Goal: Task Accomplishment & Management: Manage account settings

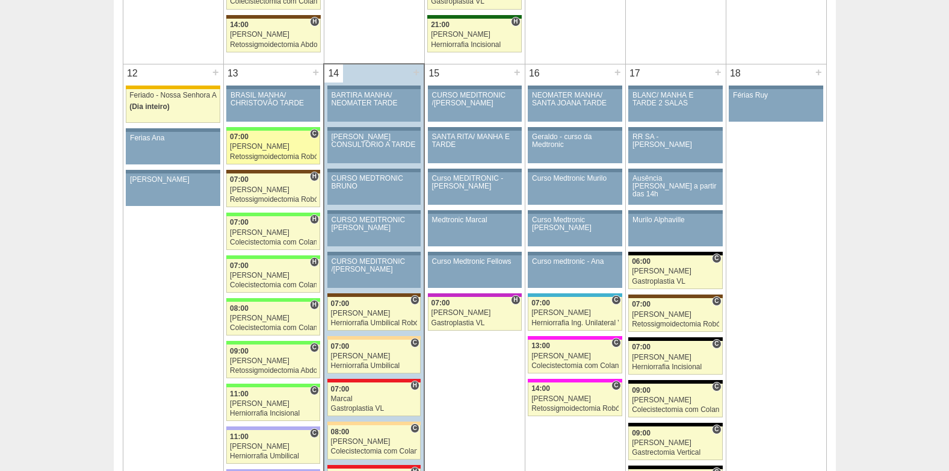
scroll to position [1264, 0]
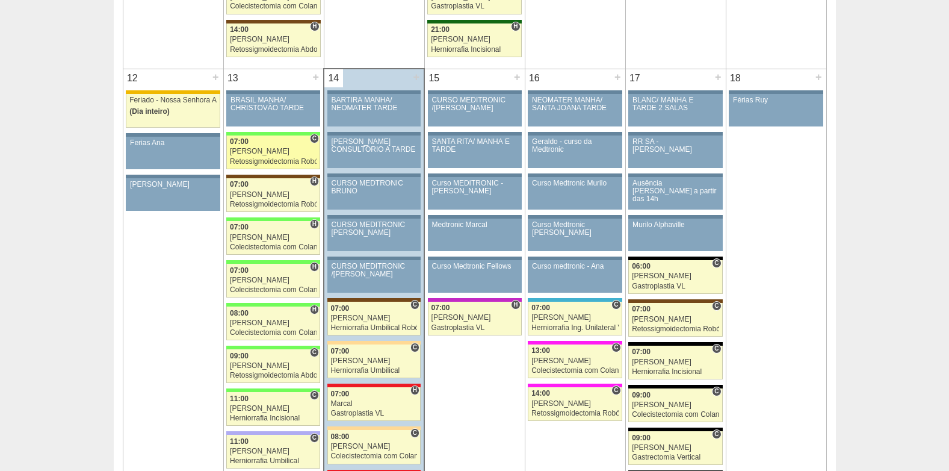
click at [244, 149] on div "Bruno" at bounding box center [273, 151] width 87 height 8
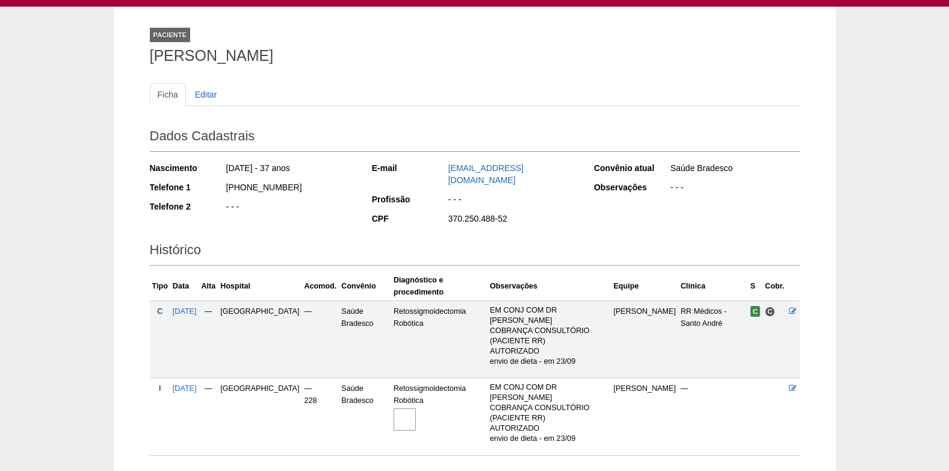
scroll to position [102, 0]
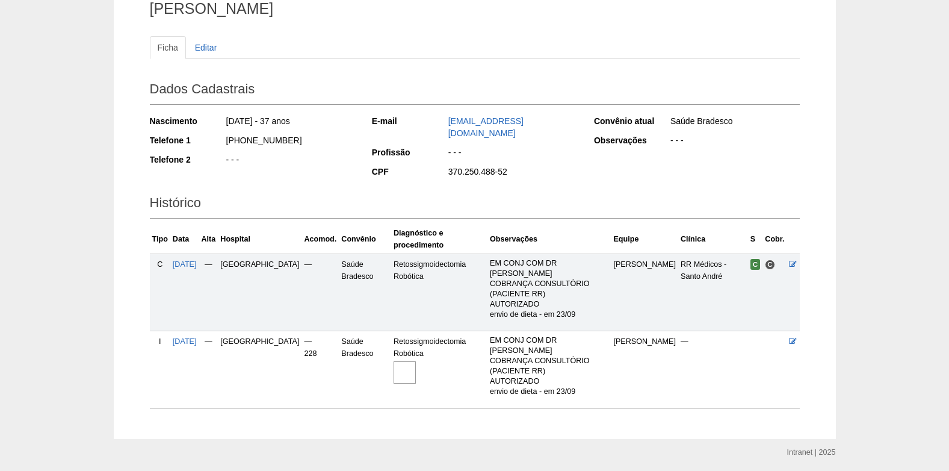
click at [393, 361] on img at bounding box center [404, 372] width 22 height 22
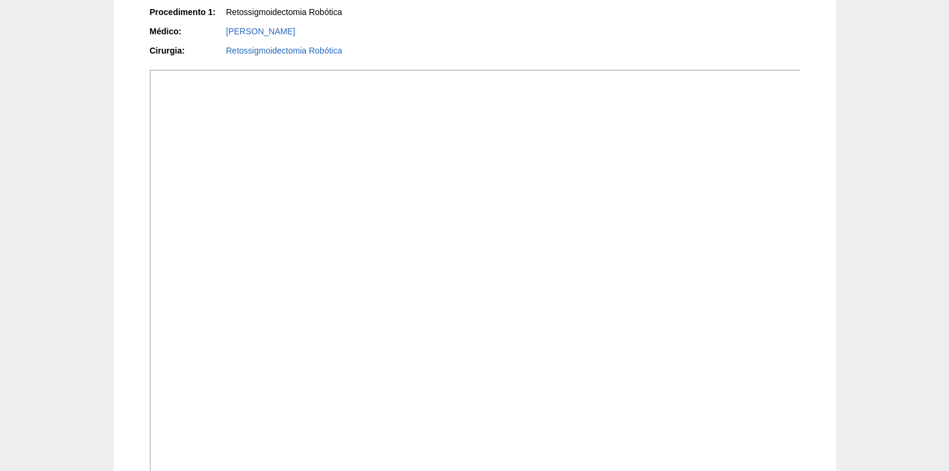
scroll to position [39, 0]
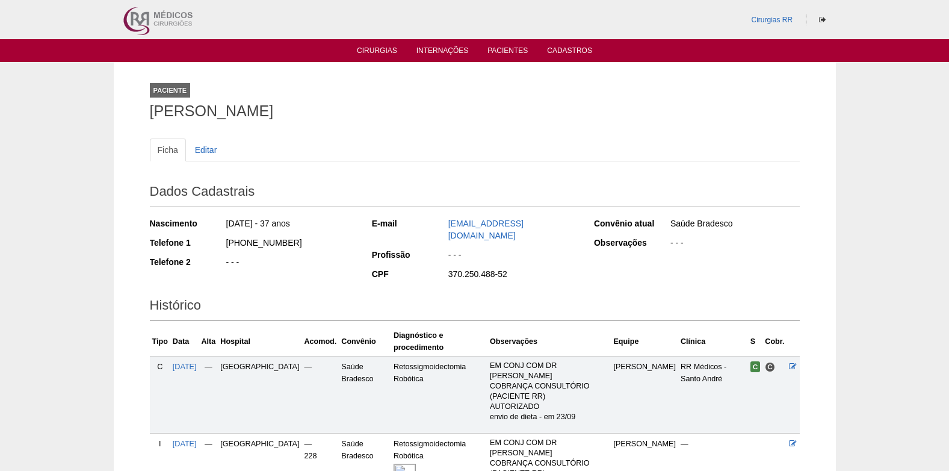
scroll to position [102, 0]
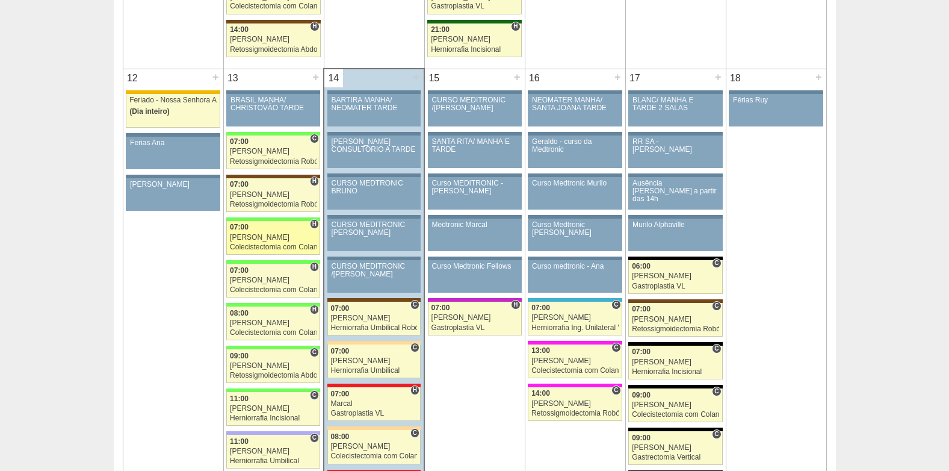
scroll to position [1264, 0]
click at [261, 234] on div "[PERSON_NAME]" at bounding box center [273, 237] width 87 height 8
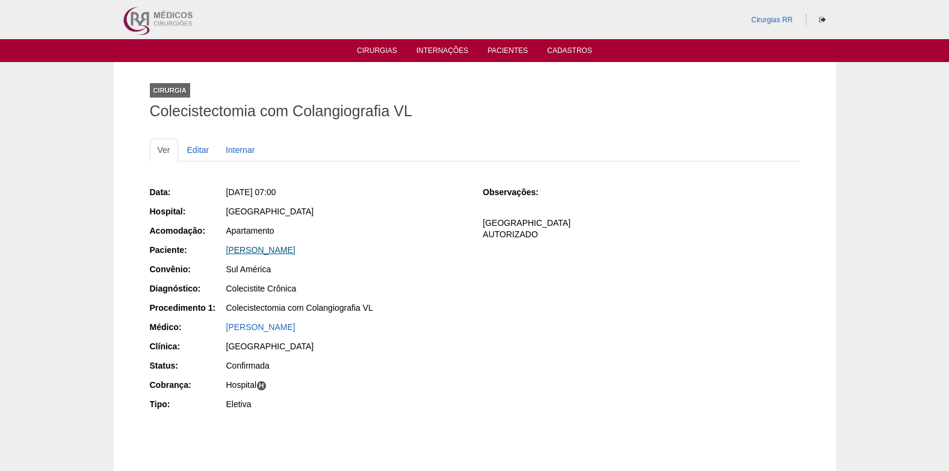
click at [273, 252] on link "[PERSON_NAME]" at bounding box center [260, 250] width 69 height 10
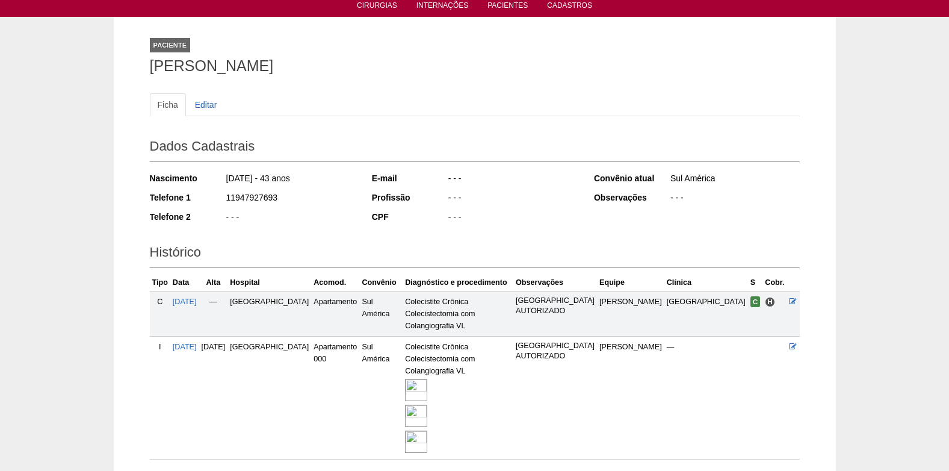
scroll to position [116, 0]
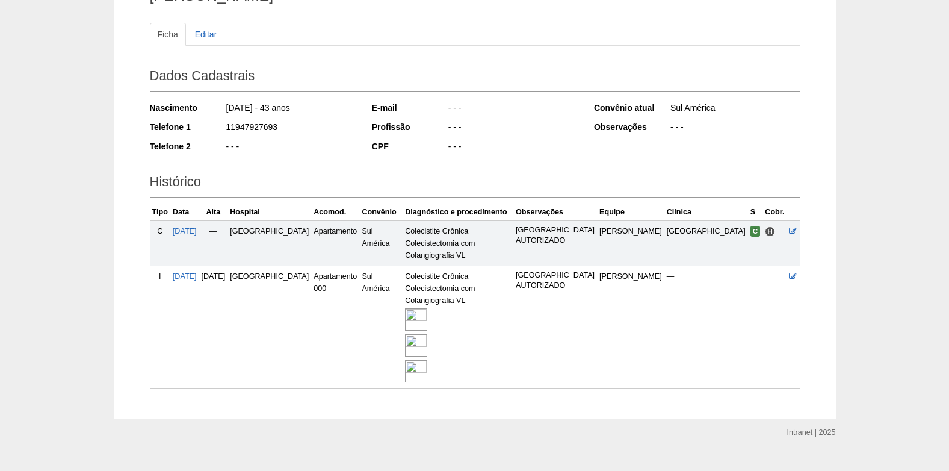
click at [427, 334] on img at bounding box center [416, 345] width 22 height 22
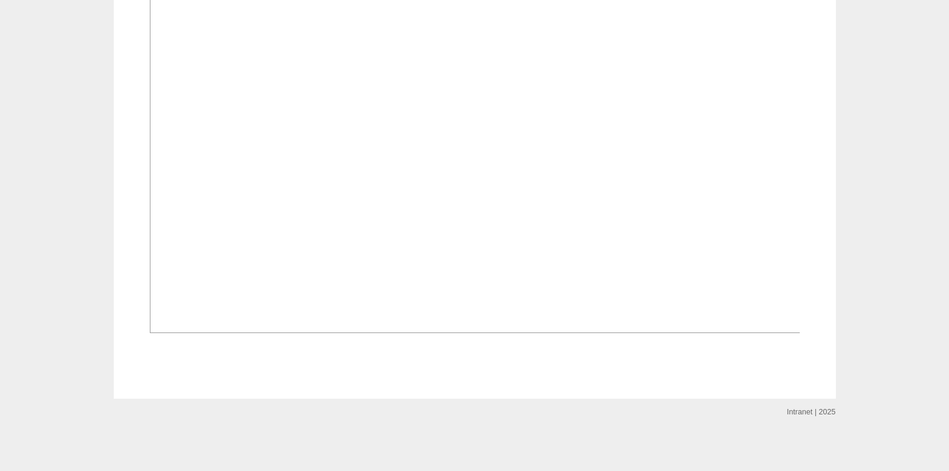
scroll to position [2478, 0]
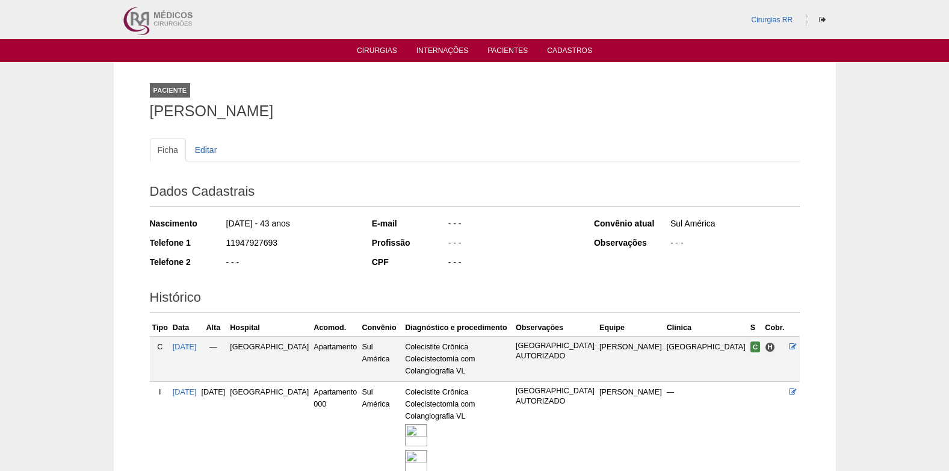
scroll to position [116, 0]
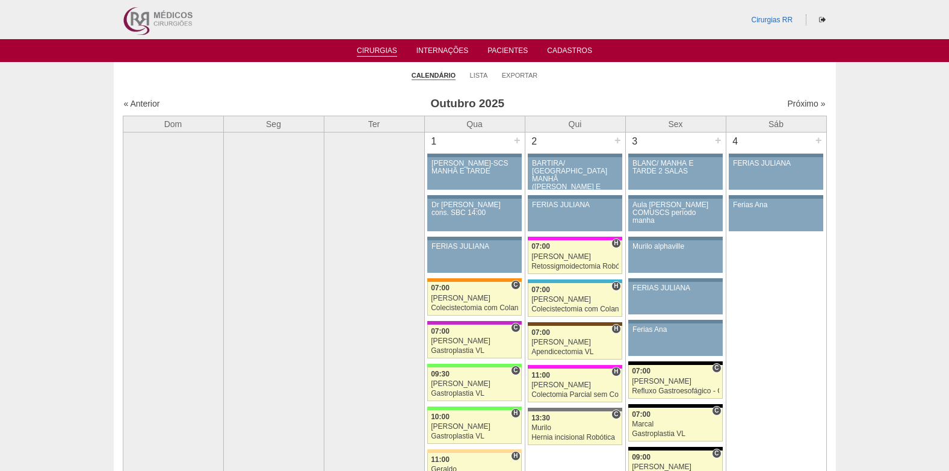
scroll to position [1264, 0]
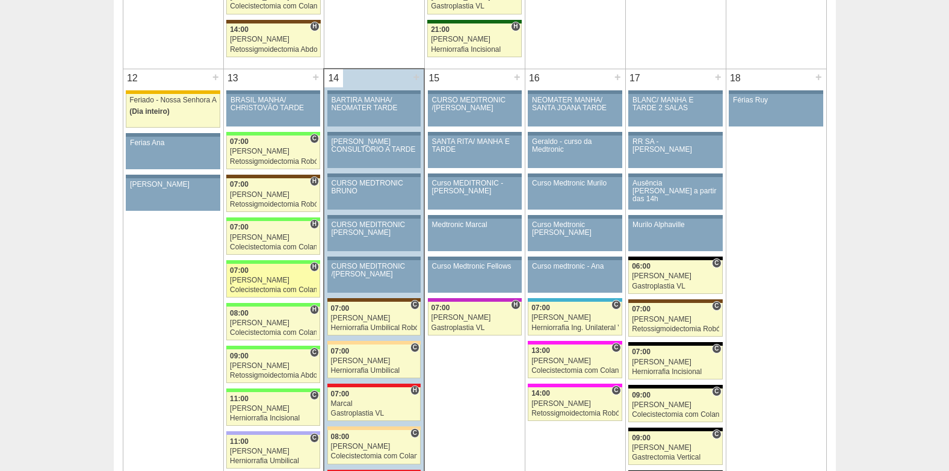
click at [276, 272] on div "07:00" at bounding box center [273, 271] width 87 height 8
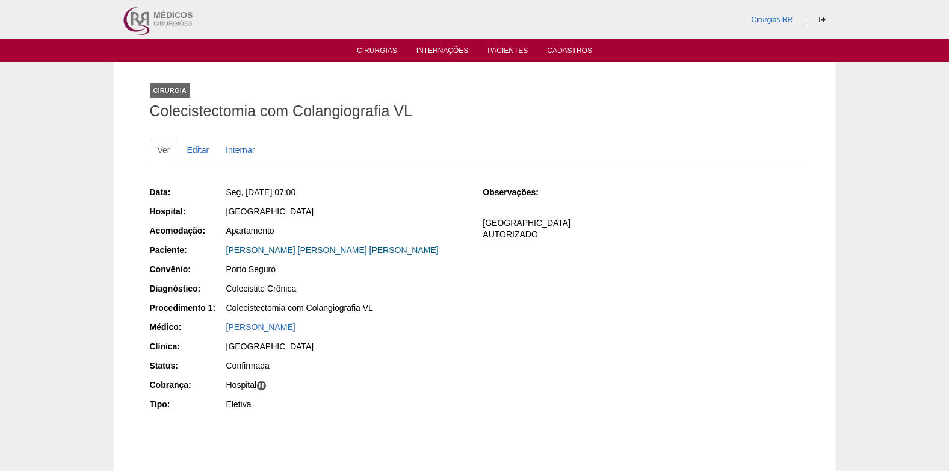
click at [291, 245] on link "[PERSON_NAME] [PERSON_NAME] [PERSON_NAME]" at bounding box center [332, 250] width 212 height 10
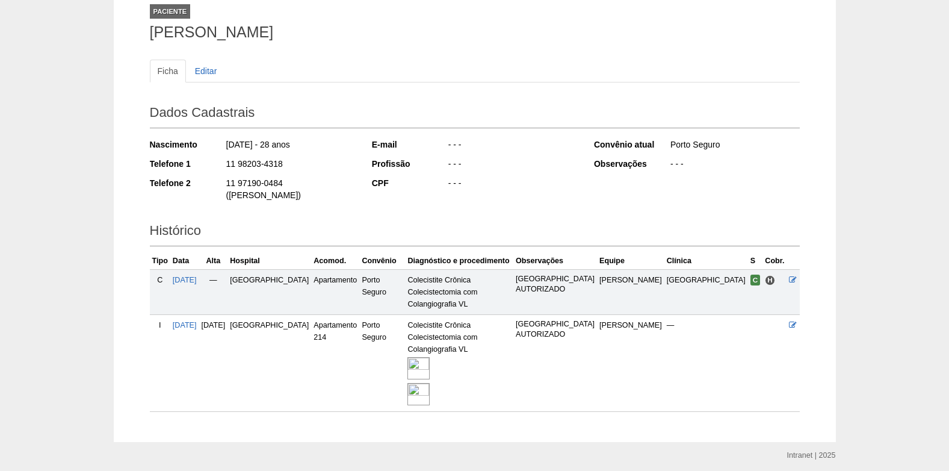
scroll to position [90, 0]
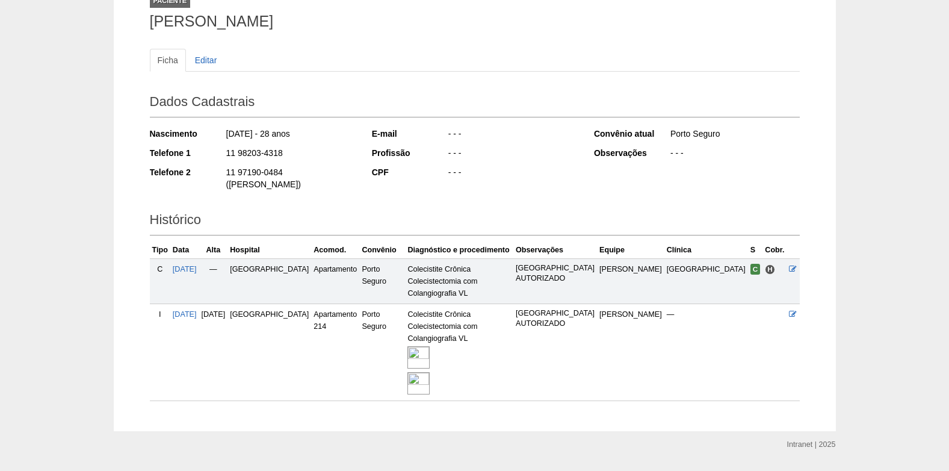
click at [430, 346] on img at bounding box center [418, 357] width 22 height 22
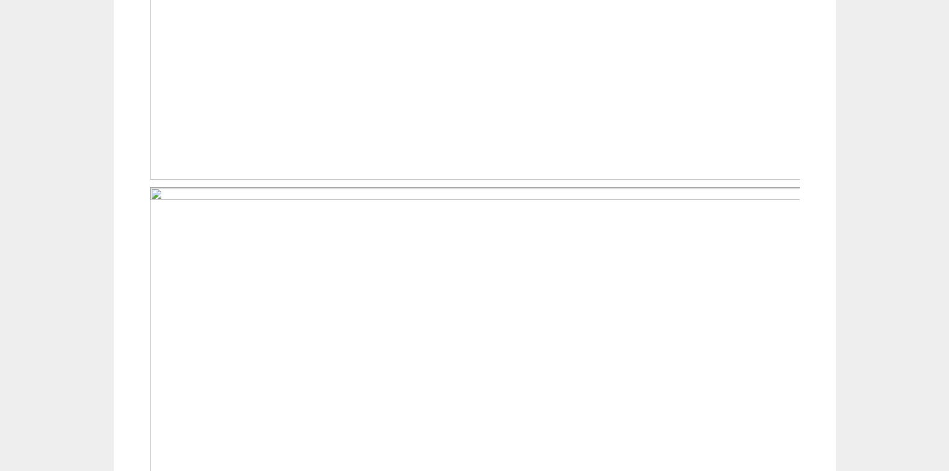
scroll to position [671, 0]
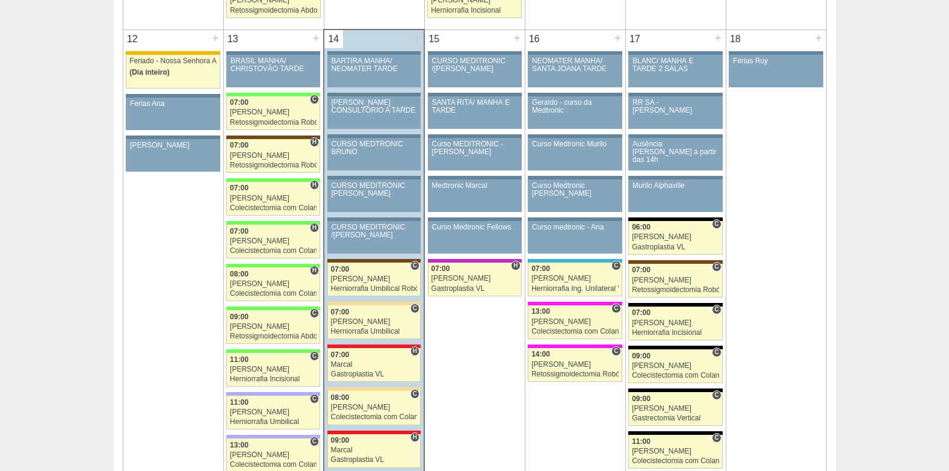
scroll to position [1324, 0]
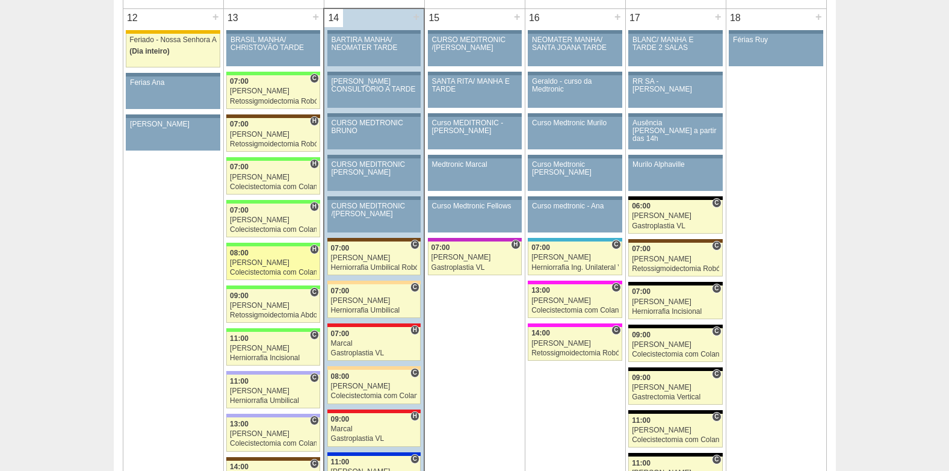
click at [272, 262] on div "Nathan" at bounding box center [273, 263] width 87 height 8
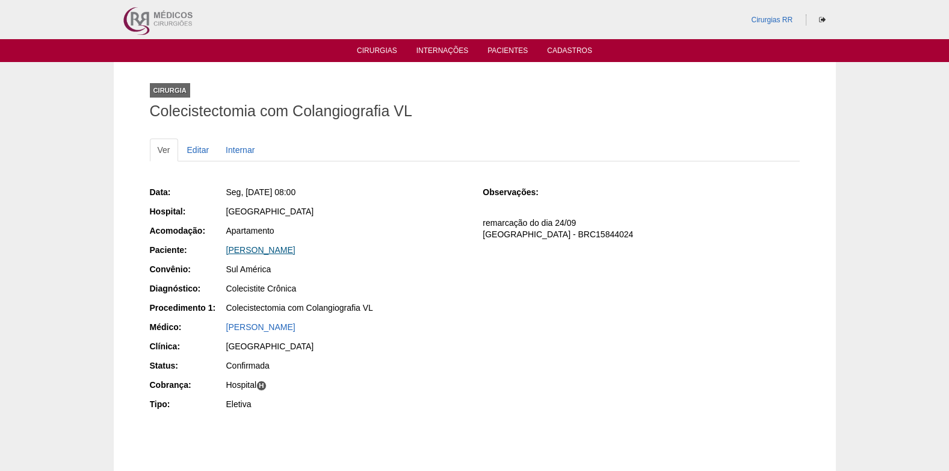
click at [280, 252] on link "[PERSON_NAME]" at bounding box center [260, 250] width 69 height 10
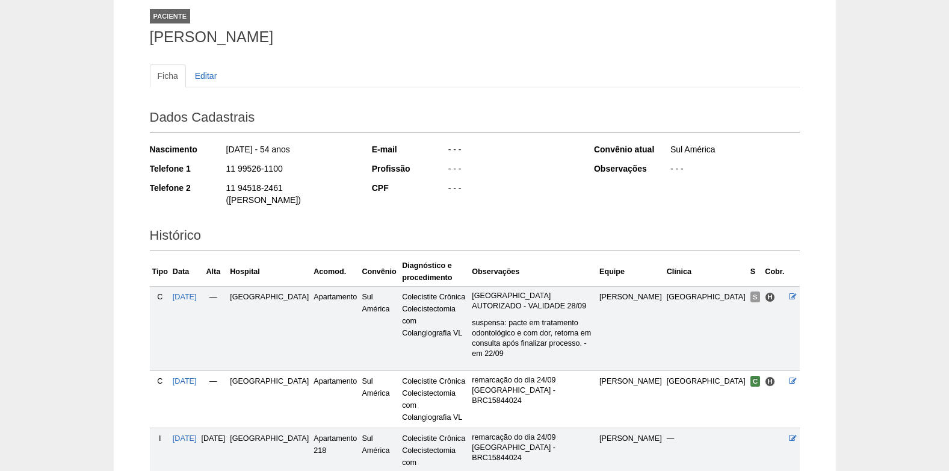
scroll to position [186, 0]
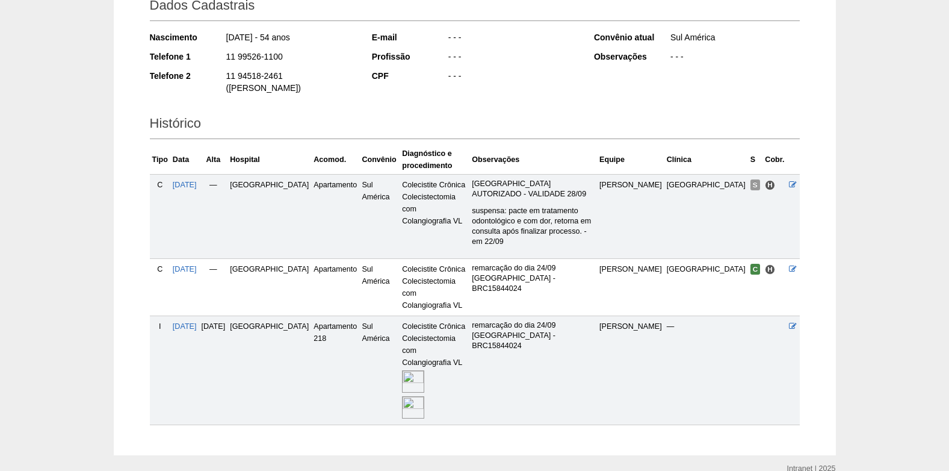
click at [402, 396] on img at bounding box center [413, 407] width 22 height 22
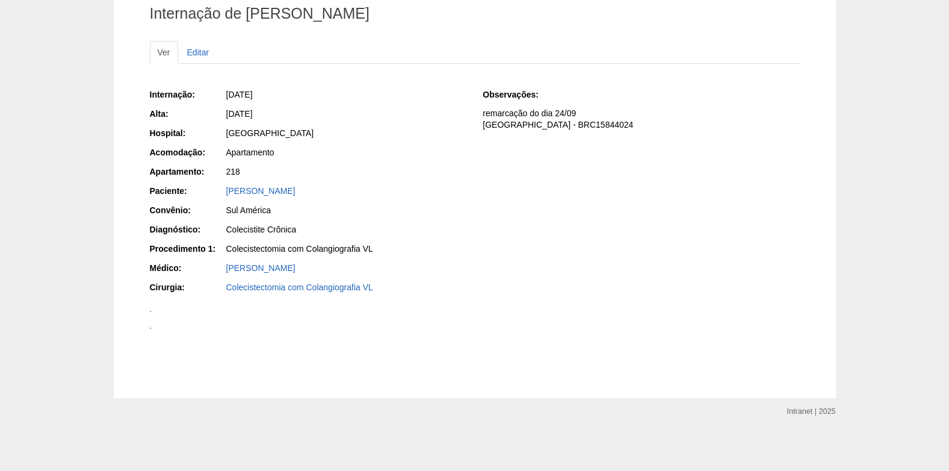
scroll to position [1384, 0]
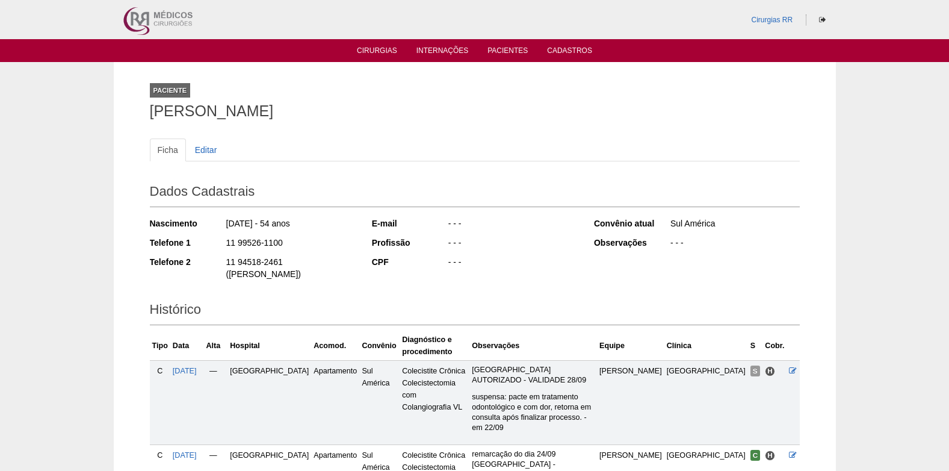
scroll to position [182, 0]
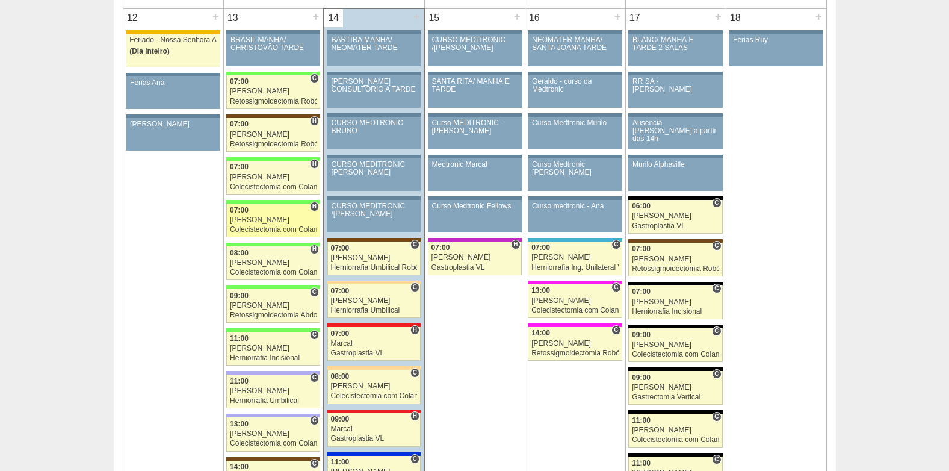
scroll to position [1324, 0]
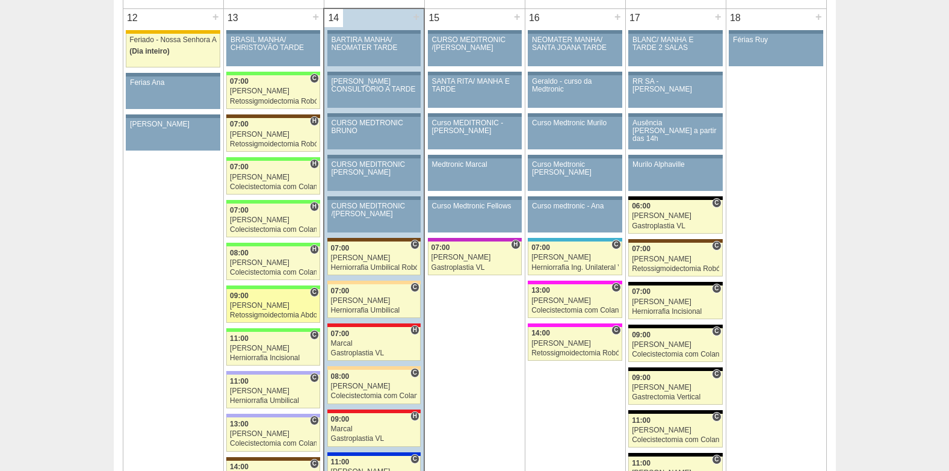
click at [273, 299] on div "09:00" at bounding box center [273, 296] width 87 height 8
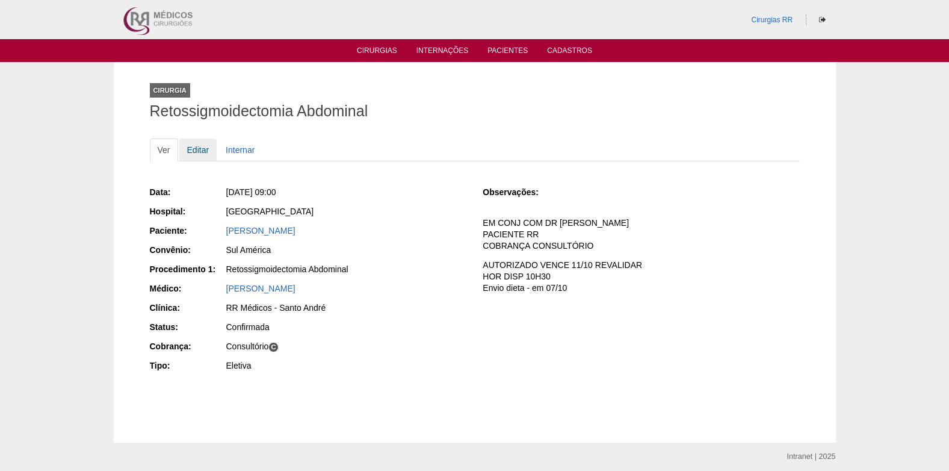
click at [197, 149] on link "Editar" at bounding box center [198, 149] width 38 height 23
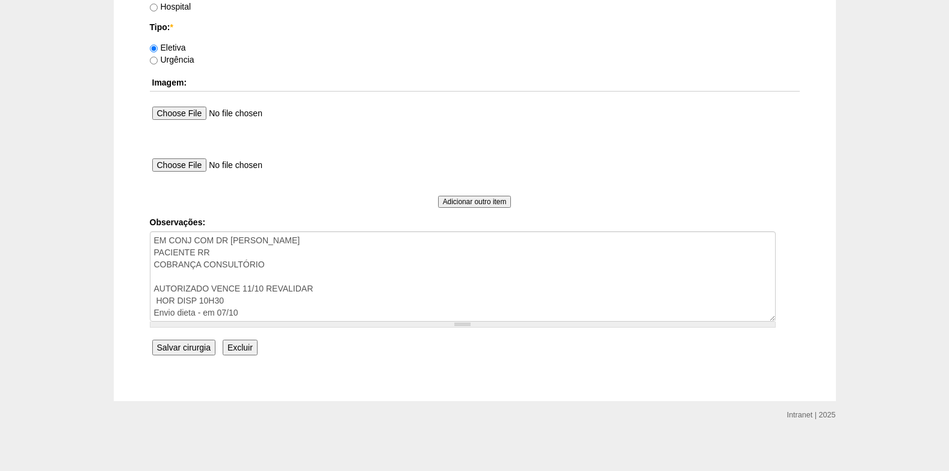
scroll to position [1104, 0]
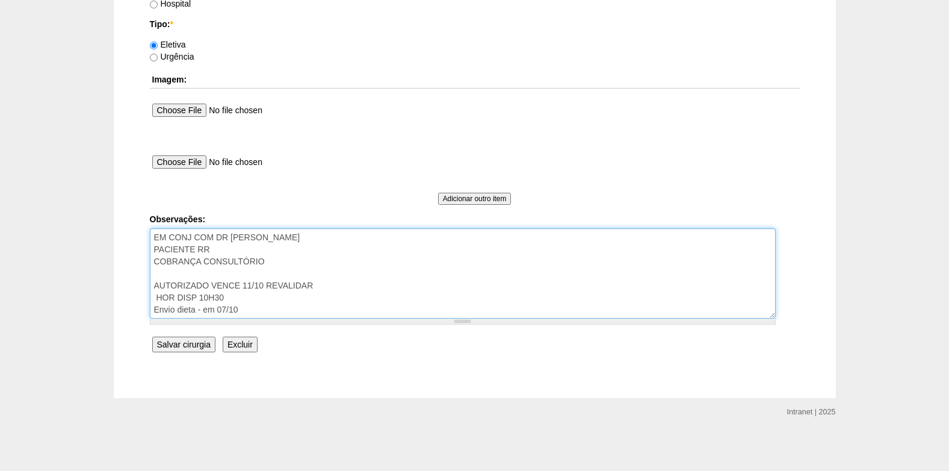
drag, startPoint x: 325, startPoint y: 284, endPoint x: 209, endPoint y: 287, distance: 116.2
click at [209, 287] on textarea "EM CONJ COM DR DAVI PACIENTE RR COBRANÇA CONSULTÓRIO AUTORIZADO VENCE 11/10 REV…" at bounding box center [463, 273] width 626 height 90
type textarea "EM CONJ COM DR DAVI PACIENTE RR COBRANÇA CONSULTÓRIO AUTORIZADO HOR DISP 10H30 …"
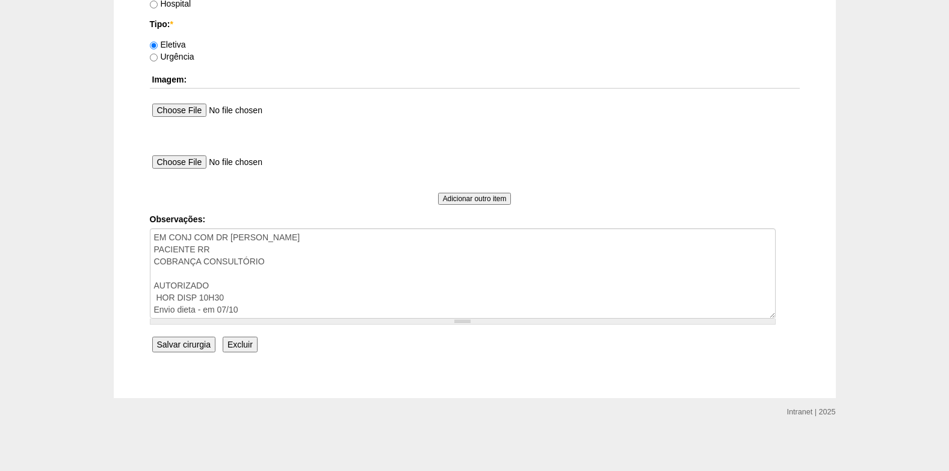
click at [164, 343] on input "Salvar cirurgia" at bounding box center [183, 344] width 63 height 16
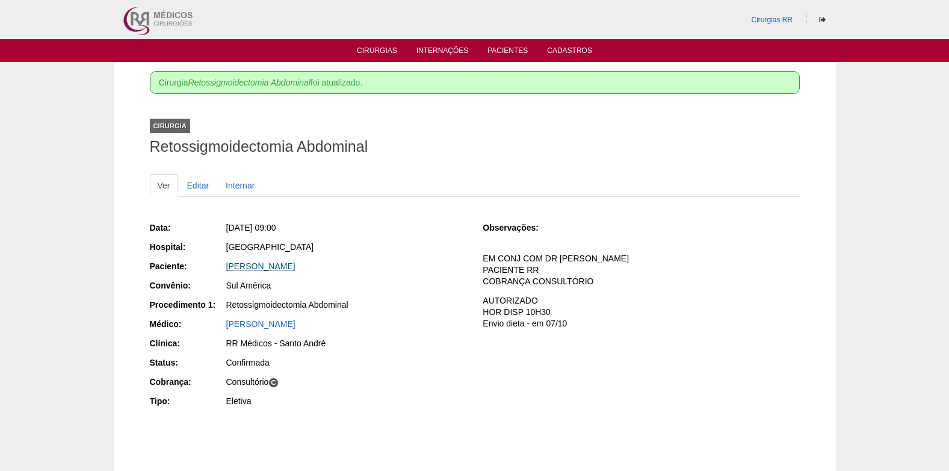
click at [252, 261] on link "[PERSON_NAME]" at bounding box center [260, 266] width 69 height 10
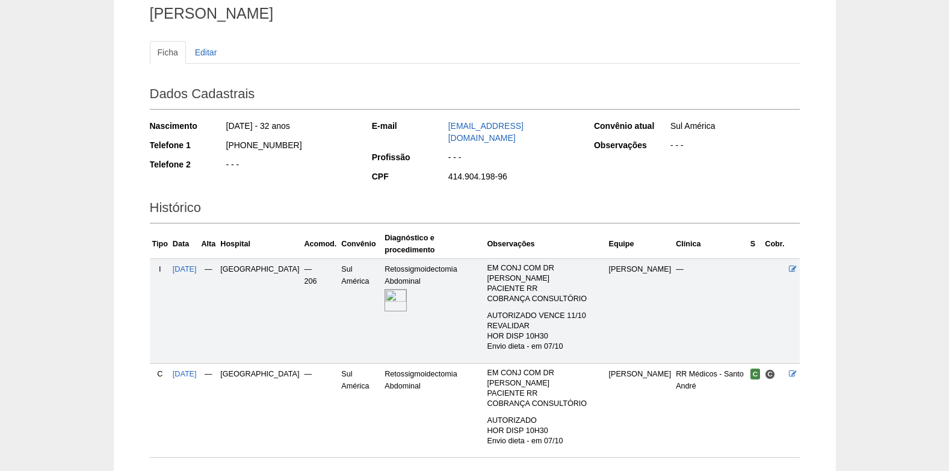
scroll to position [137, 0]
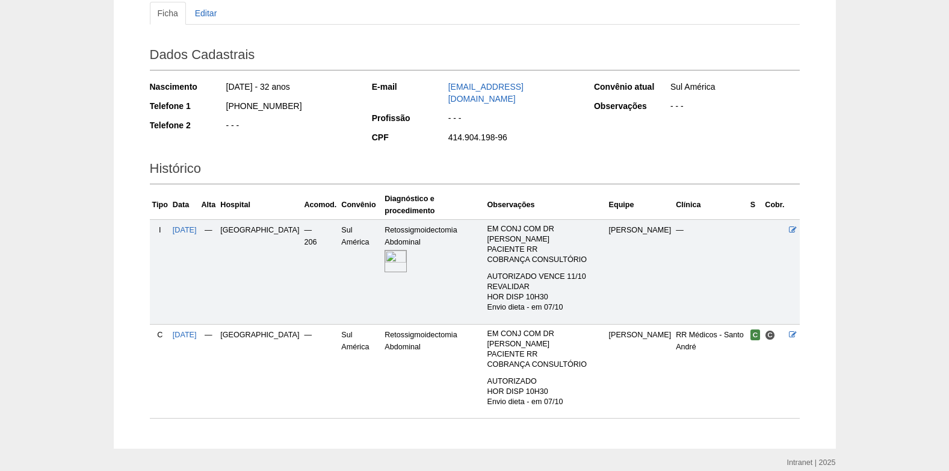
click at [384, 250] on img at bounding box center [395, 261] width 22 height 22
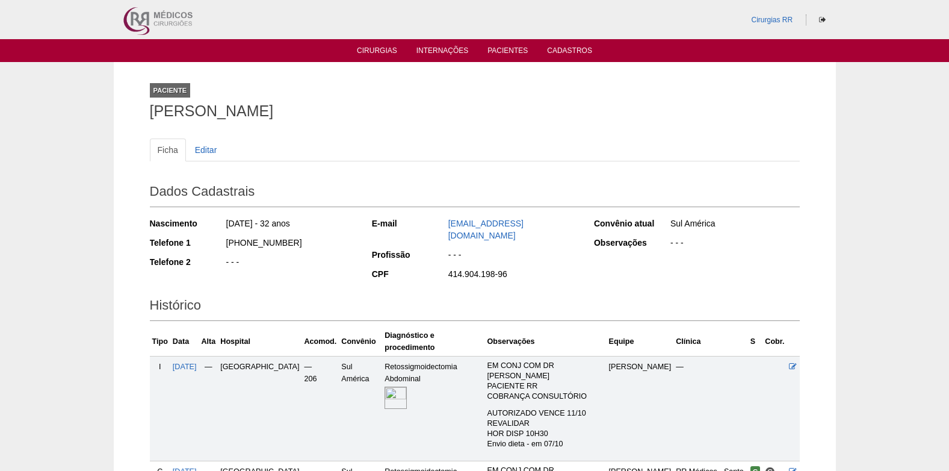
scroll to position [137, 0]
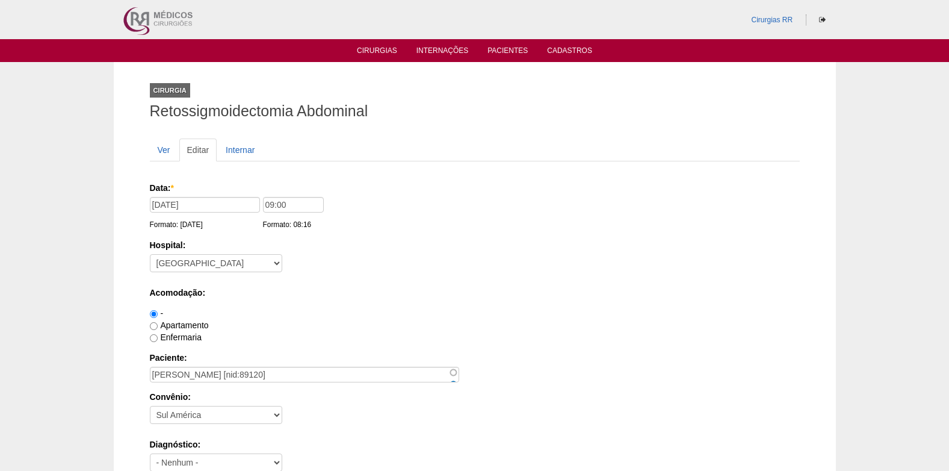
scroll to position [1104, 0]
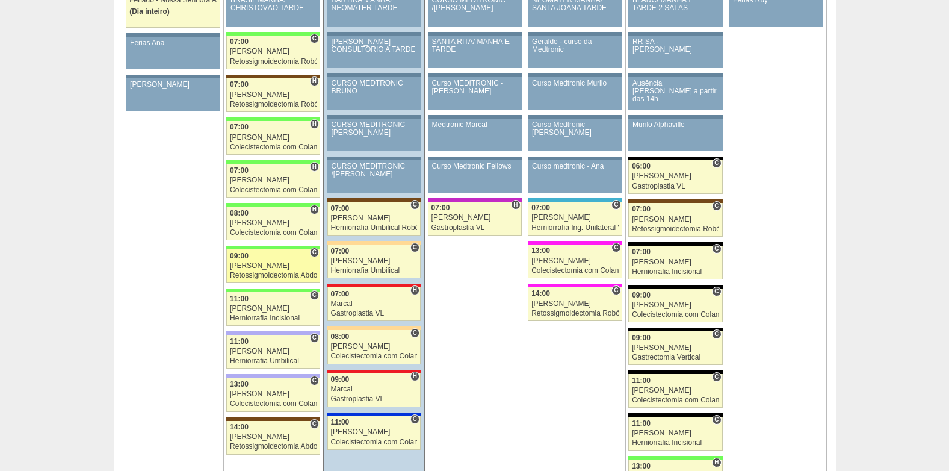
scroll to position [1384, 0]
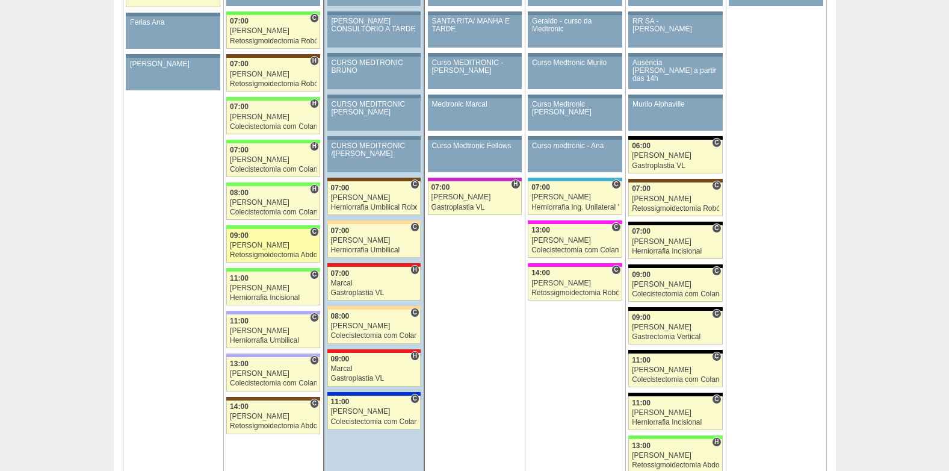
click at [256, 244] on div "Bruno" at bounding box center [273, 245] width 87 height 8
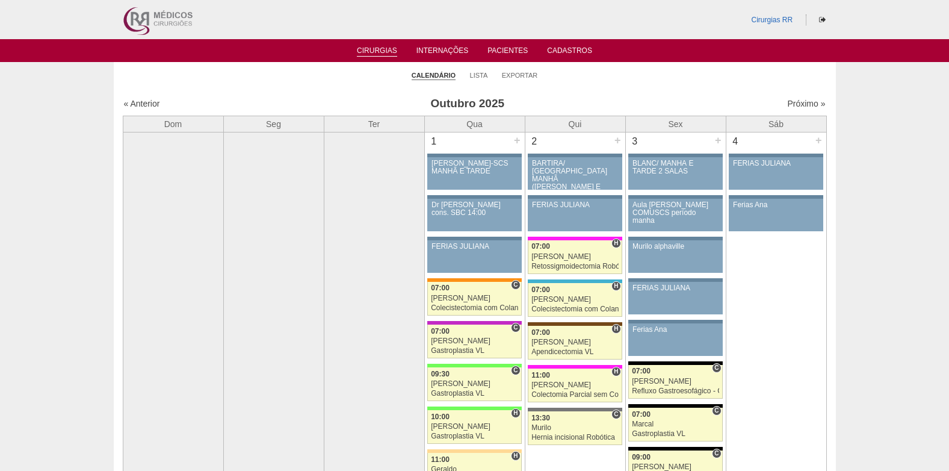
scroll to position [1384, 0]
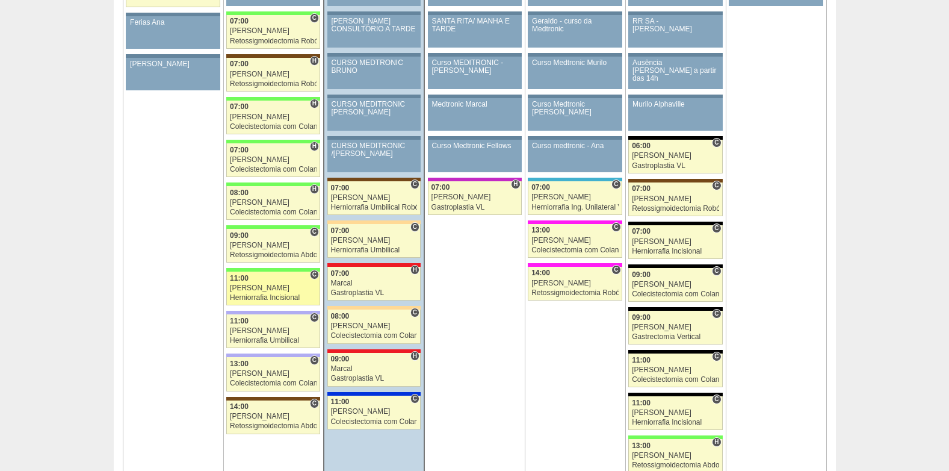
click at [247, 280] on span "11:00" at bounding box center [239, 278] width 19 height 8
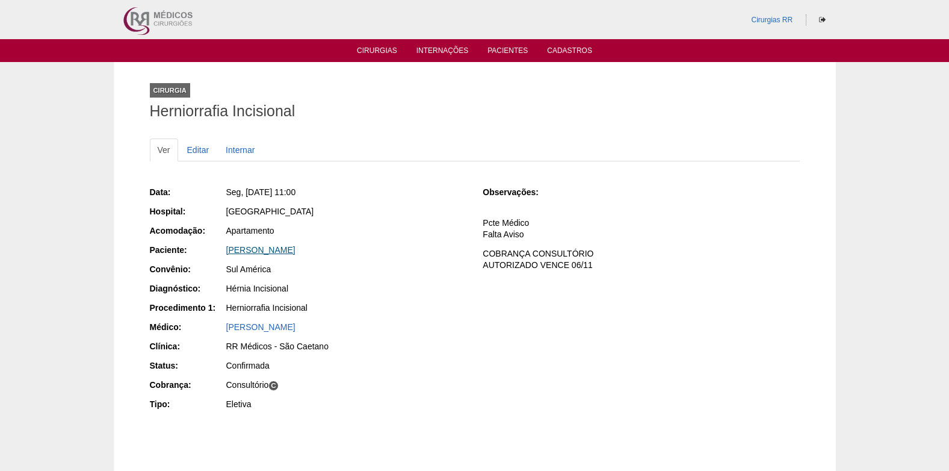
click at [255, 252] on link "[PERSON_NAME]" at bounding box center [260, 250] width 69 height 10
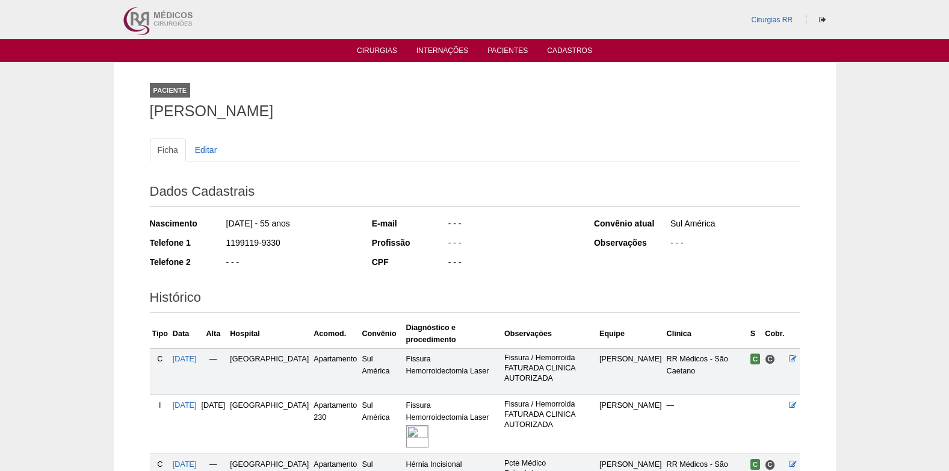
scroll to position [201, 0]
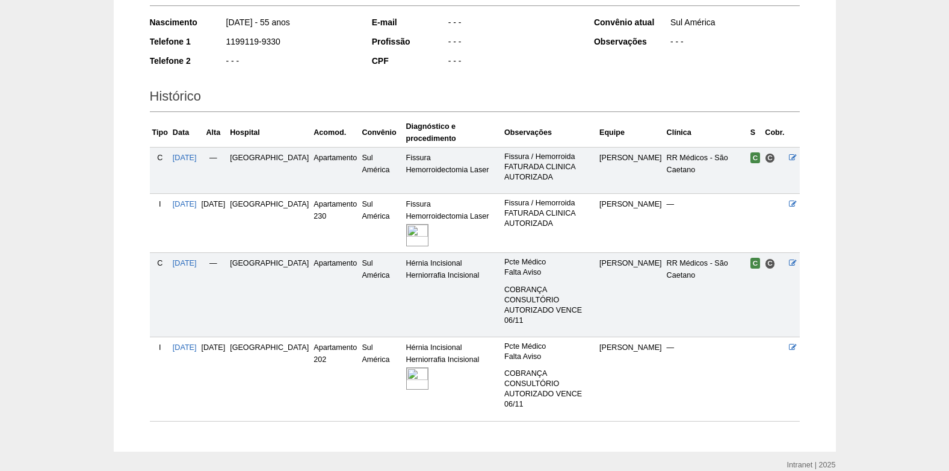
click at [406, 367] on img at bounding box center [417, 378] width 22 height 22
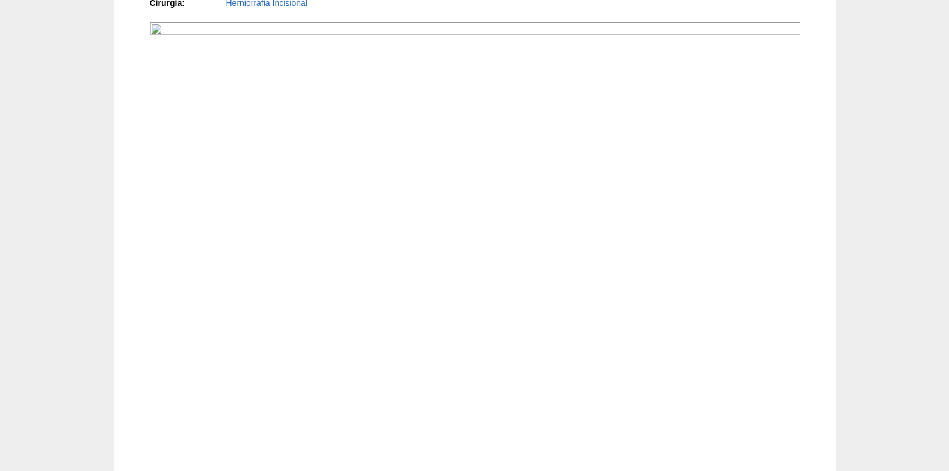
scroll to position [380, 0]
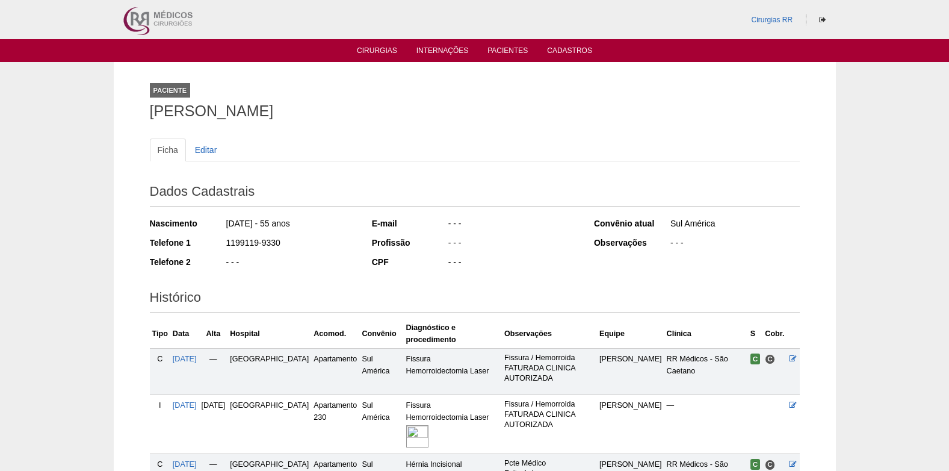
scroll to position [201, 0]
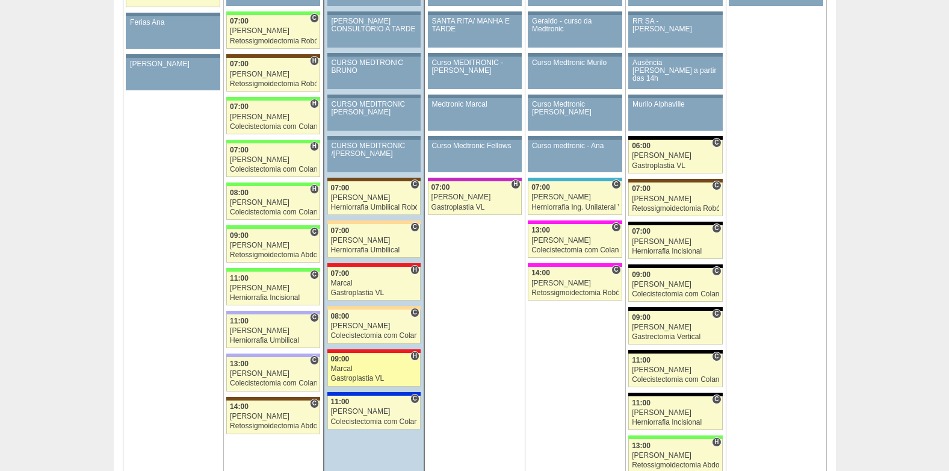
scroll to position [1384, 0]
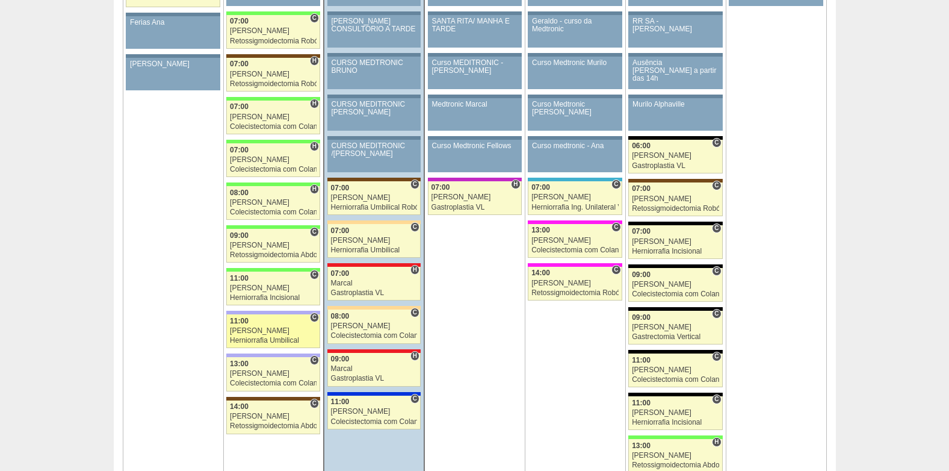
click at [246, 340] on div "Herniorrafia Umbilical" at bounding box center [273, 340] width 87 height 8
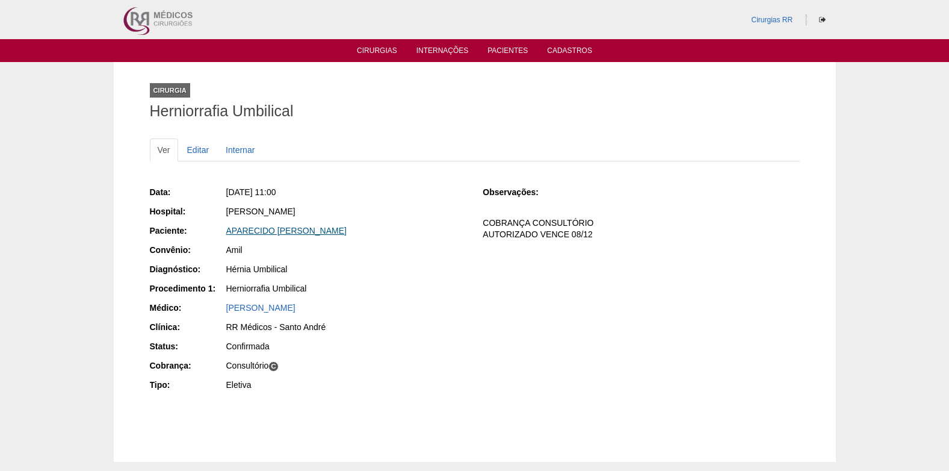
click at [295, 230] on link "APARECIDO JOAO CEDRAN" at bounding box center [286, 231] width 120 height 10
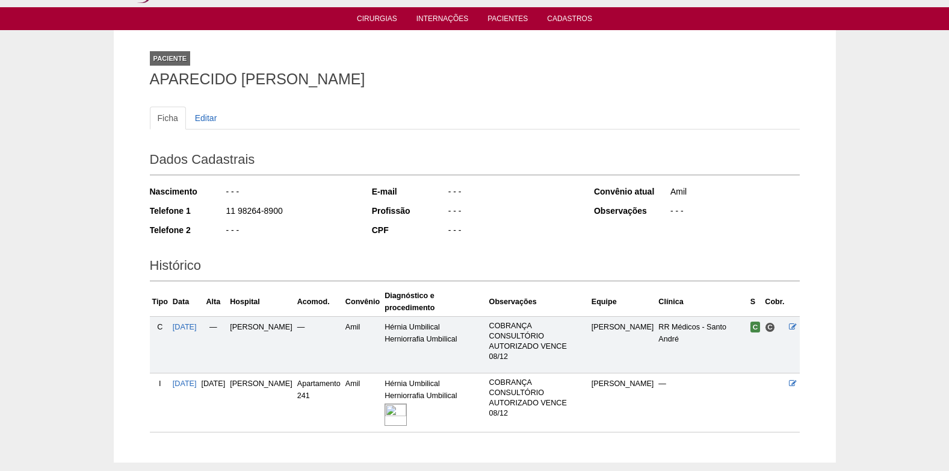
scroll to position [96, 0]
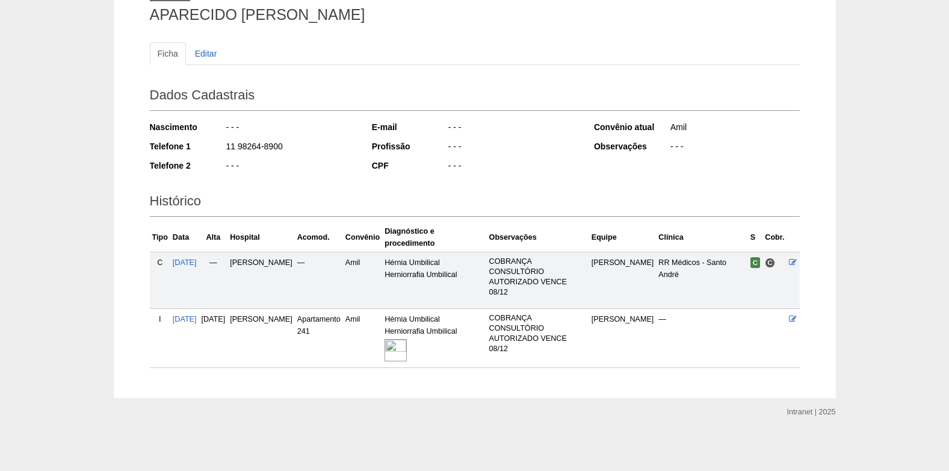
click at [407, 344] on img at bounding box center [395, 350] width 22 height 22
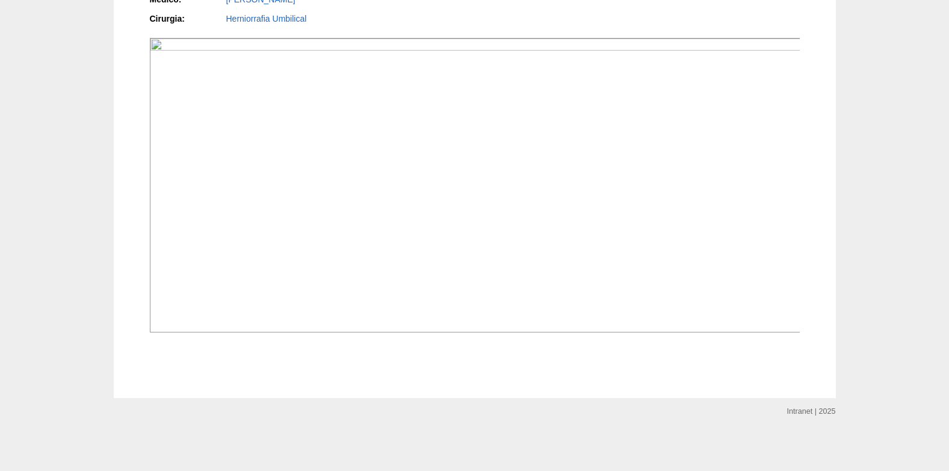
scroll to position [1023, 0]
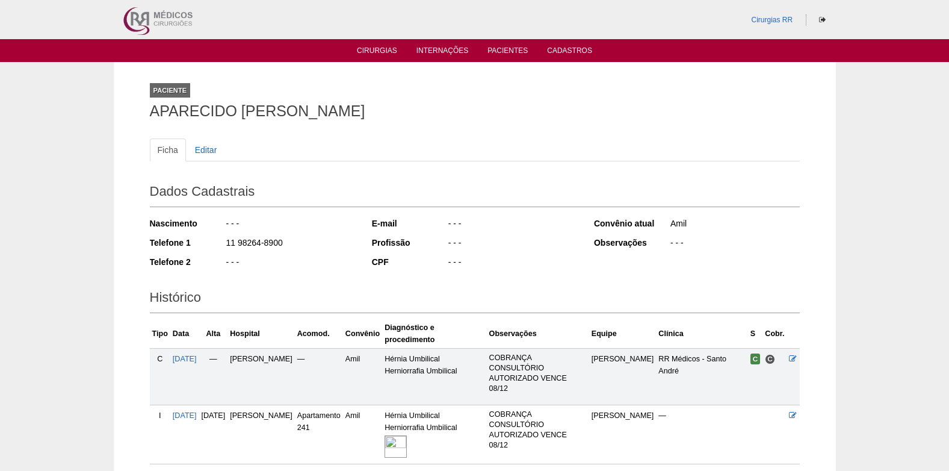
scroll to position [96, 0]
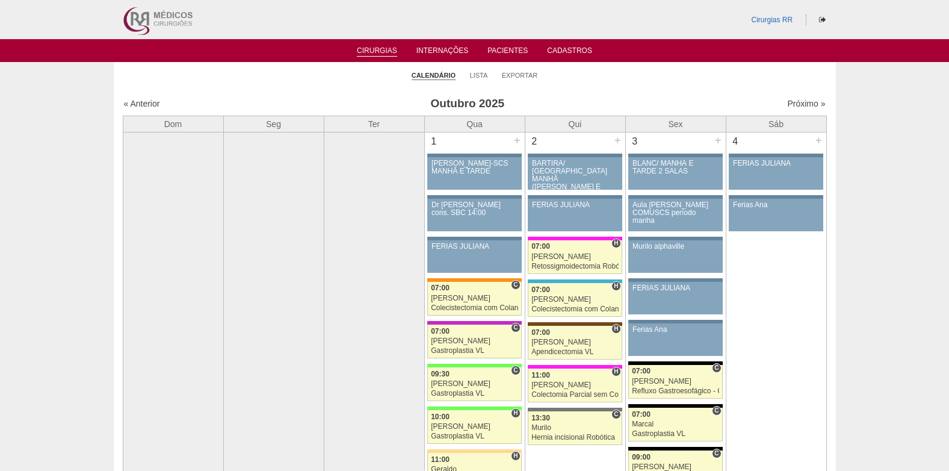
scroll to position [1384, 0]
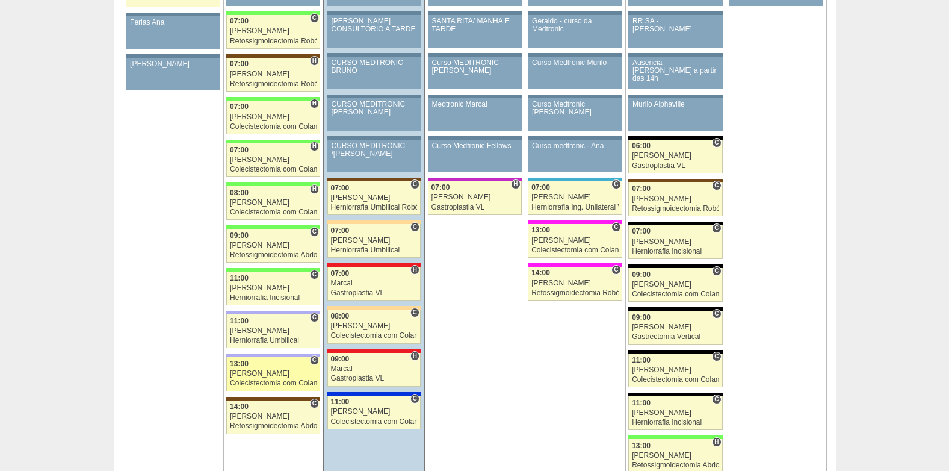
click at [251, 367] on div "13:00" at bounding box center [273, 364] width 87 height 8
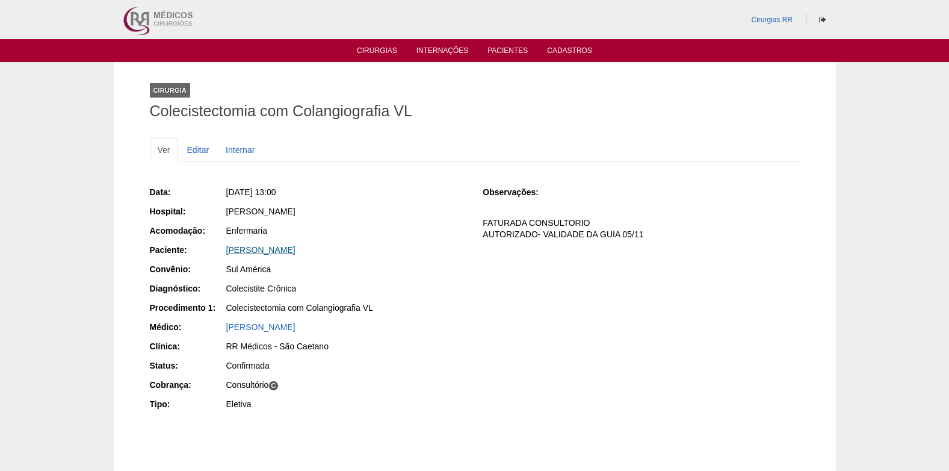
click at [269, 247] on link "[PERSON_NAME]" at bounding box center [260, 250] width 69 height 10
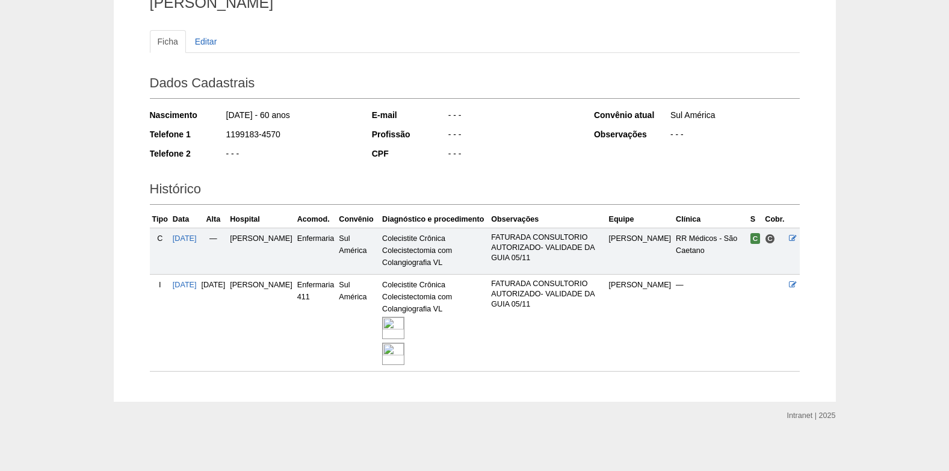
scroll to position [112, 0]
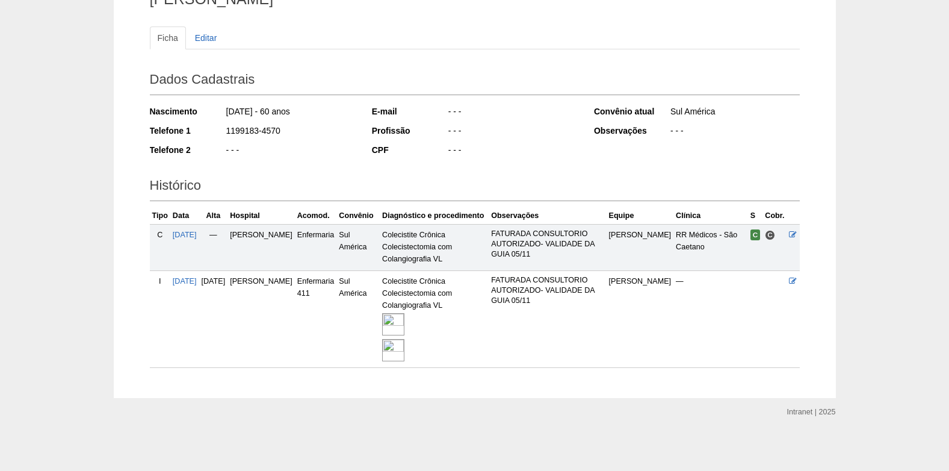
click at [404, 324] on img at bounding box center [393, 324] width 22 height 22
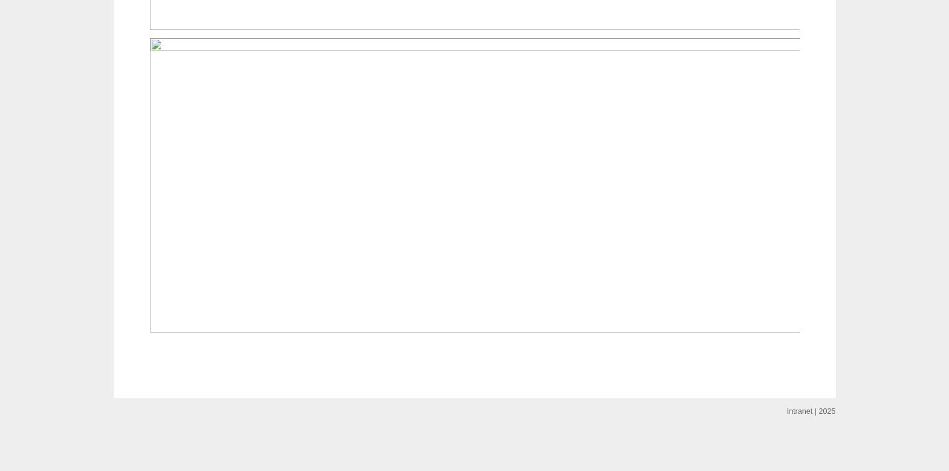
scroll to position [1685, 0]
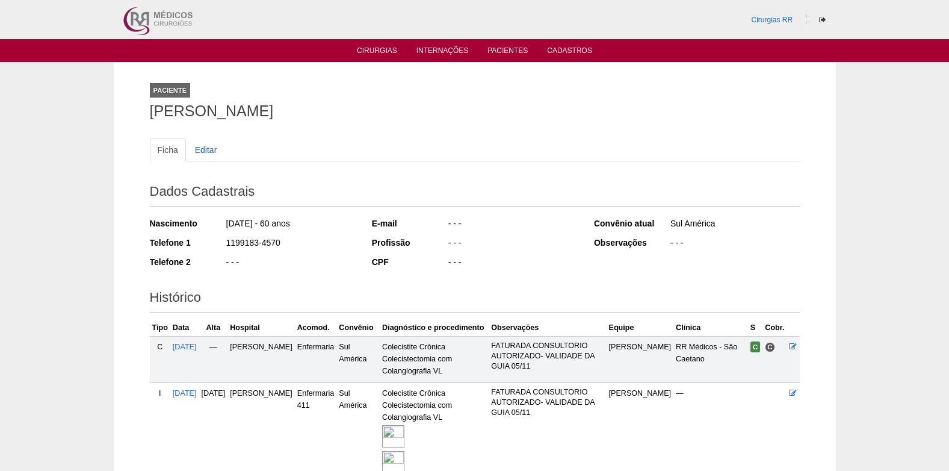
scroll to position [112, 0]
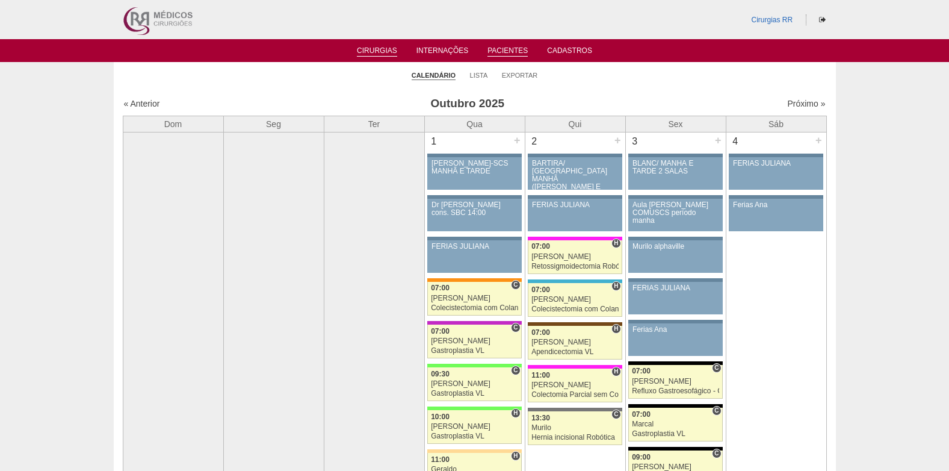
click at [500, 51] on link "Pacientes" at bounding box center [507, 51] width 40 height 10
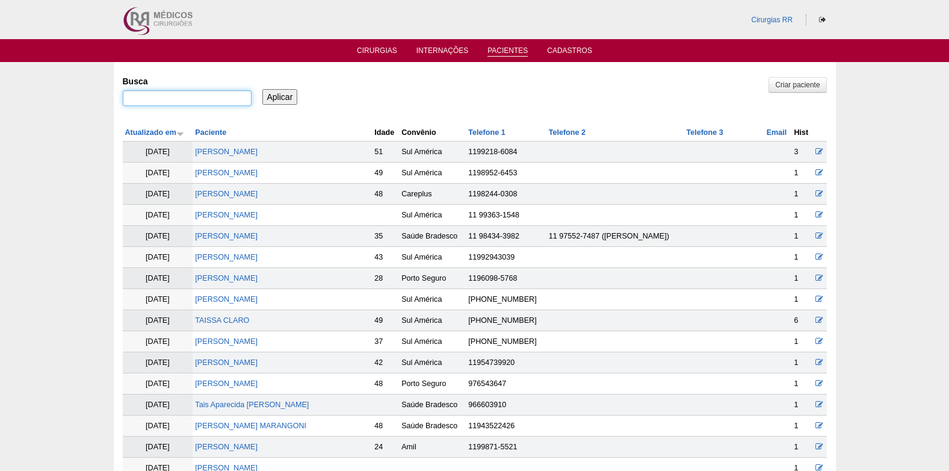
click at [195, 93] on input "Busca" at bounding box center [187, 98] width 129 height 16
type input "[PERSON_NAME] [PERSON_NAME]"
click at [288, 89] on input "Aplicar" at bounding box center [279, 97] width 35 height 16
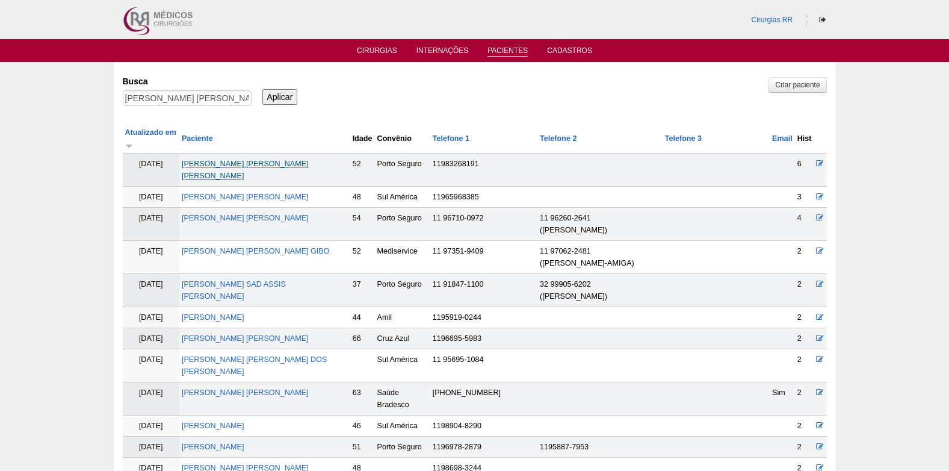
click at [261, 164] on link "[PERSON_NAME] [PERSON_NAME] [PERSON_NAME]" at bounding box center [245, 169] width 127 height 20
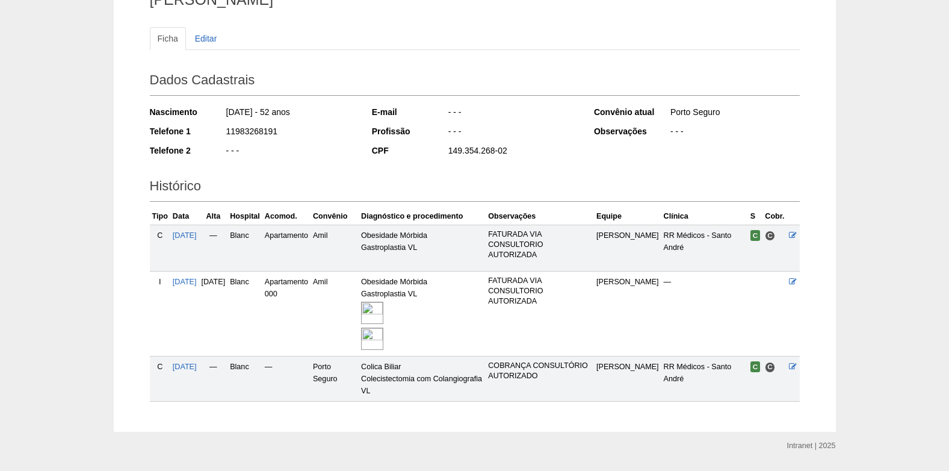
scroll to position [145, 0]
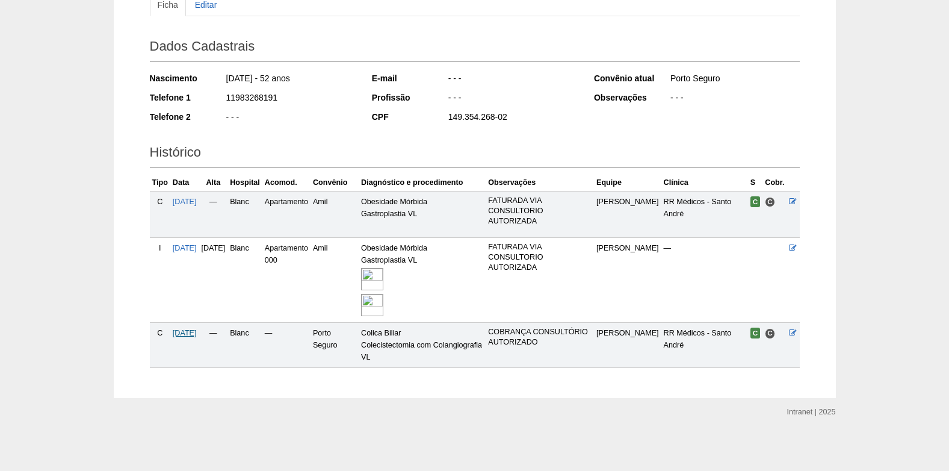
click at [196, 333] on span "[DATE]" at bounding box center [185, 333] width 24 height 8
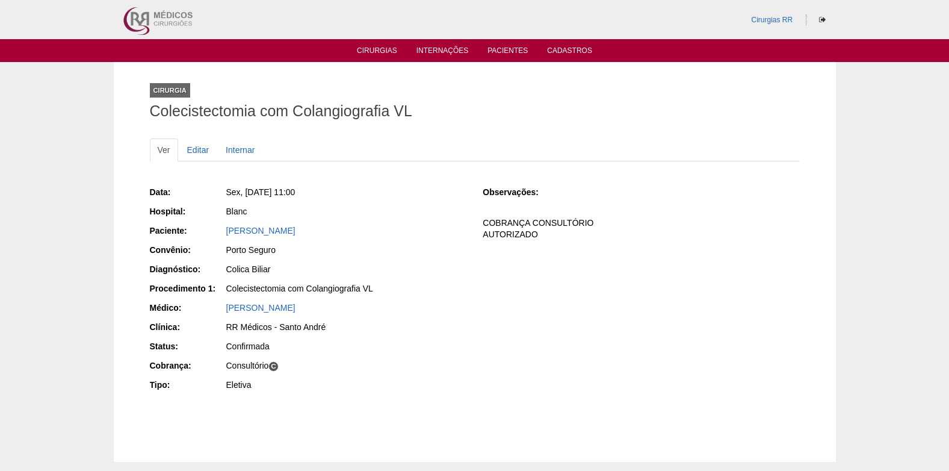
drag, startPoint x: 224, startPoint y: 234, endPoint x: 377, endPoint y: 233, distance: 152.8
click at [377, 233] on div "Paciente: GEORGETE REGINA SILVA PASQUAL" at bounding box center [308, 231] width 316 height 15
click at [372, 52] on link "Cirurgias" at bounding box center [377, 51] width 40 height 10
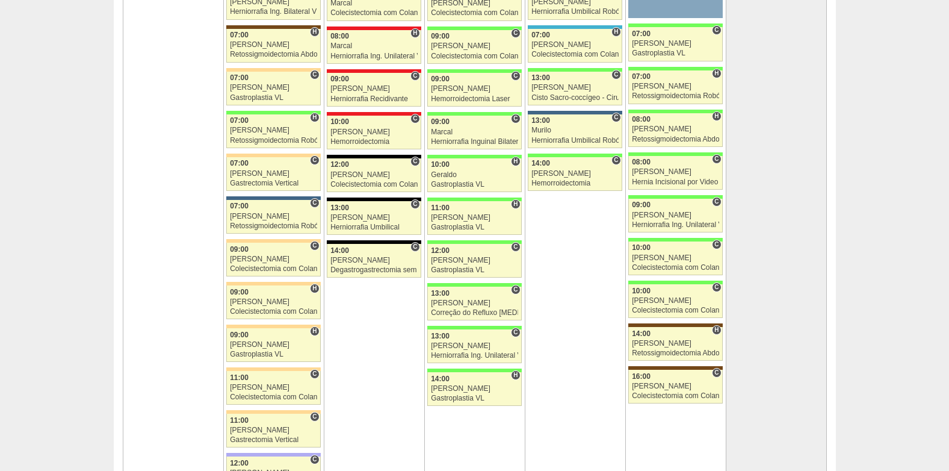
scroll to position [2647, 0]
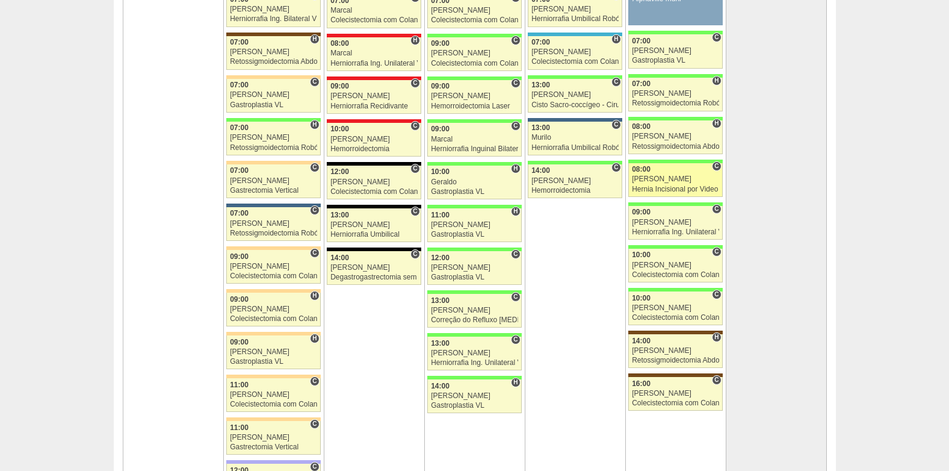
click at [666, 184] on link "89105 Felipe Rossi C 08:00 Felipe Rossi Hernia Incisional por Video Hospital Br…" at bounding box center [675, 180] width 94 height 34
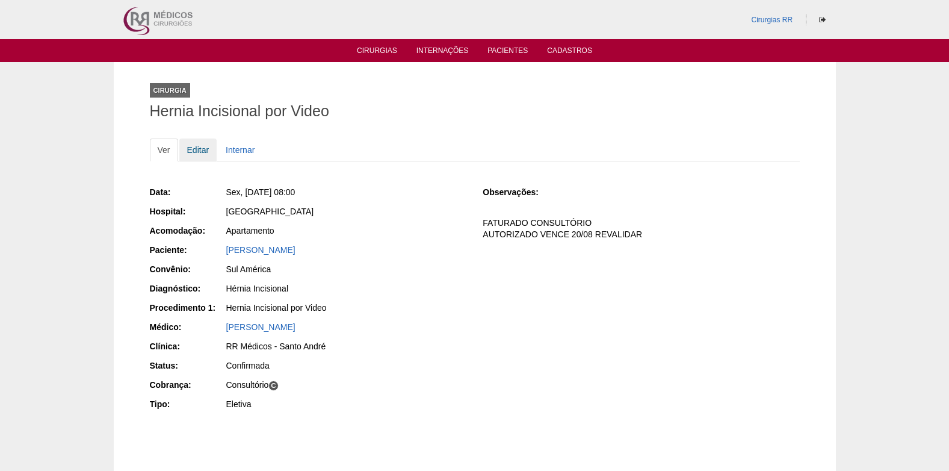
click at [188, 147] on link "Editar" at bounding box center [198, 149] width 38 height 23
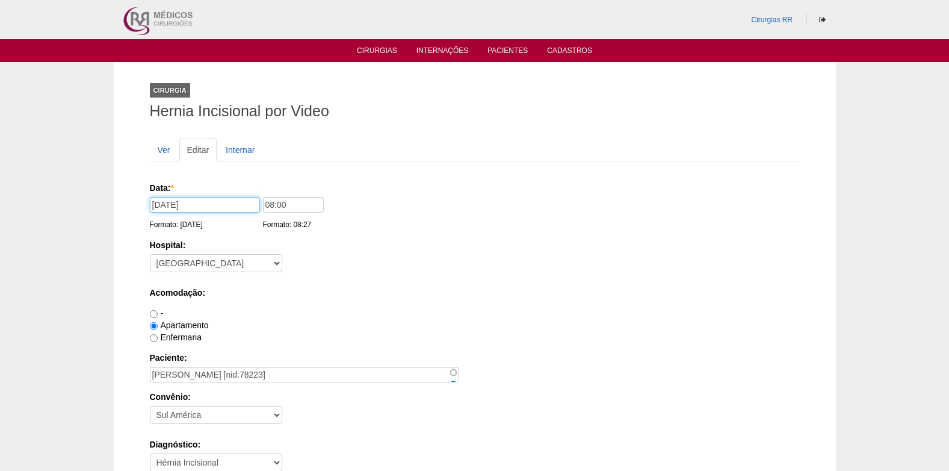
drag, startPoint x: 242, startPoint y: 206, endPoint x: 106, endPoint y: 208, distance: 136.0
click at [211, 208] on input "31/10/2025" at bounding box center [205, 205] width 110 height 16
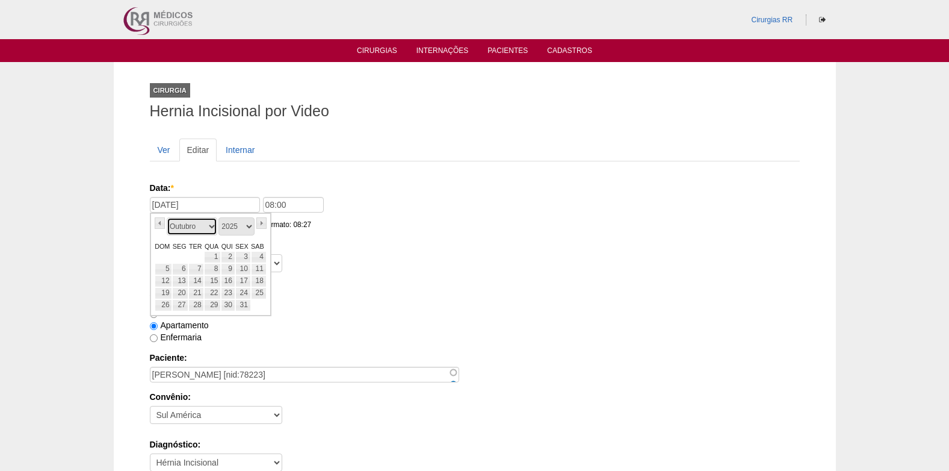
click at [214, 227] on select "Janeiro Fevereiro Março Abril Maio Junho Julho Agosto Setembro Outubro Novembro…" at bounding box center [192, 226] width 51 height 18
click at [214, 306] on link "26" at bounding box center [212, 305] width 17 height 12
type input "26/11/2025"
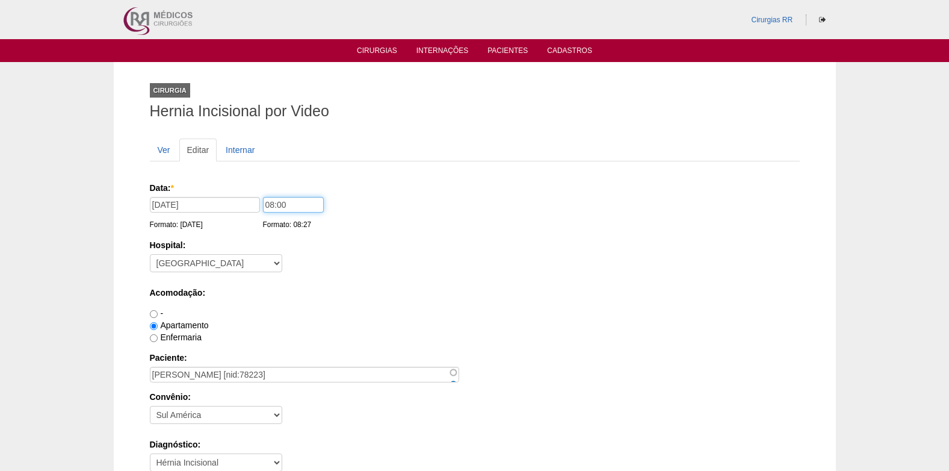
drag, startPoint x: 301, startPoint y: 206, endPoint x: 248, endPoint y: 208, distance: 53.0
click at [248, 194] on div "Data: * 26/11/2025 Formato: 14/10/2025 08:00 Formato: 08:27" at bounding box center [473, 188] width 646 height 12
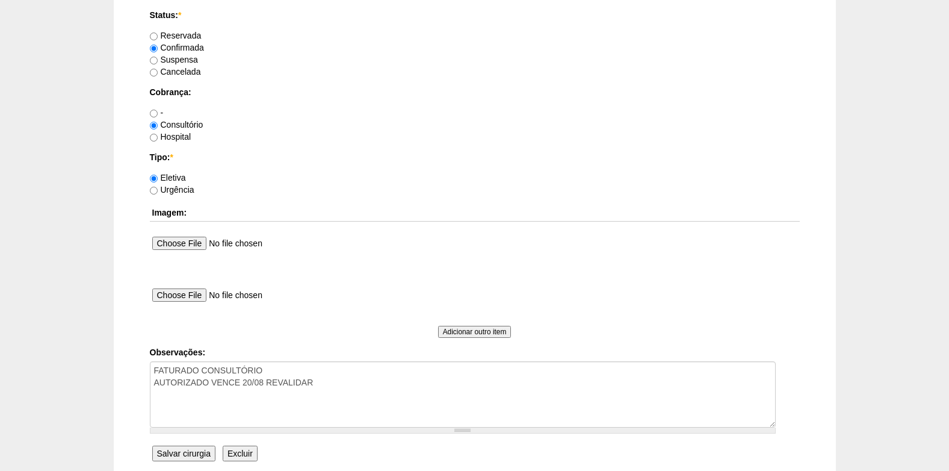
scroll to position [1080, 0]
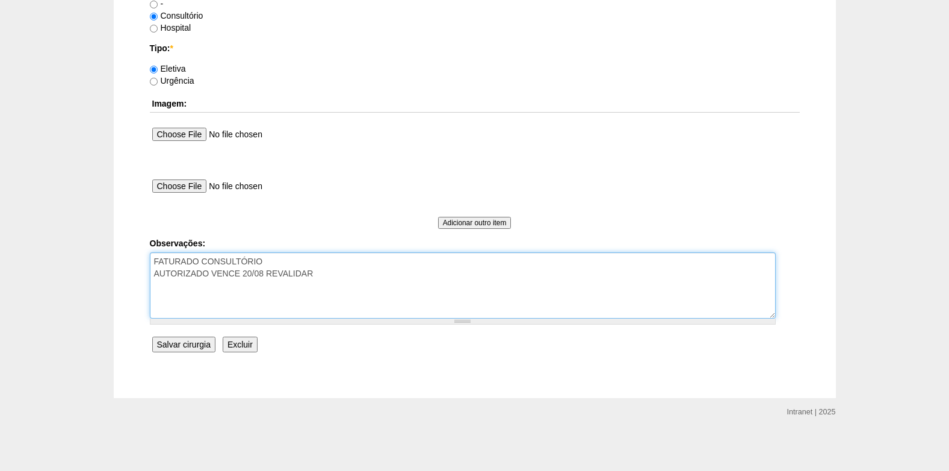
click at [263, 274] on textarea "FATURADO CONSULTÓRIO AUTORIZADO VENCE 20/08 REVALIDAR" at bounding box center [463, 285] width 626 height 66
type textarea "FATURADO CONSULTÓRIO AUTORIZADO VENCE 05/11 REVALIDAR"
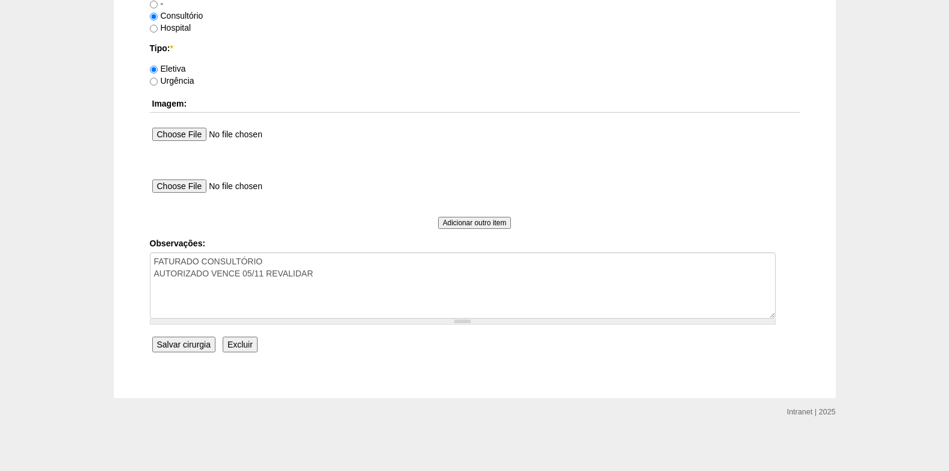
click at [179, 342] on input "Salvar cirurgia" at bounding box center [183, 344] width 63 height 16
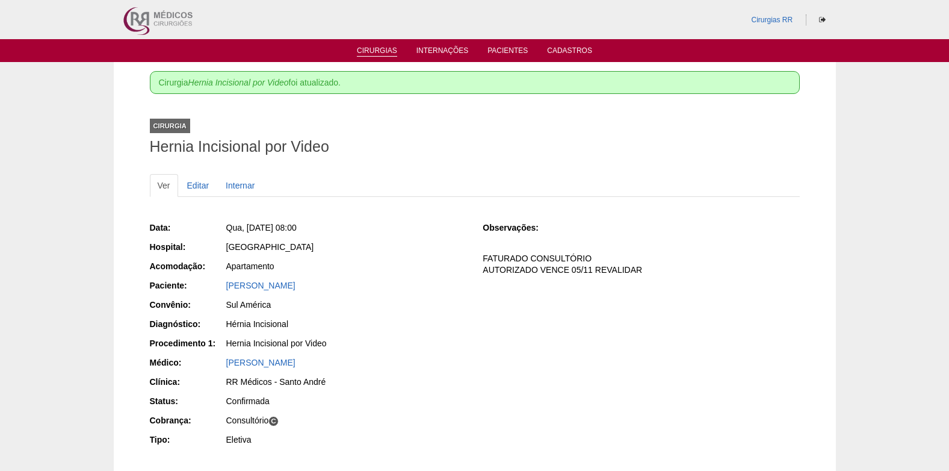
click at [371, 53] on link "Cirurgias" at bounding box center [377, 51] width 40 height 10
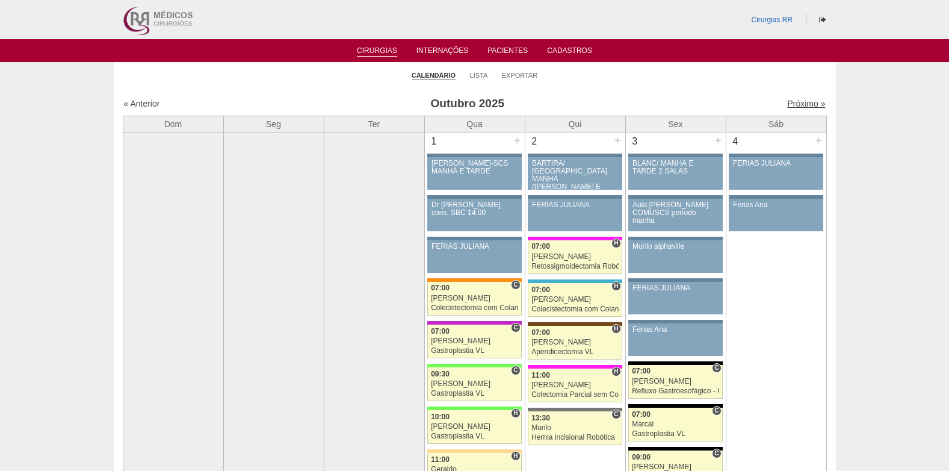
click at [804, 106] on link "Próximo »" at bounding box center [806, 104] width 38 height 10
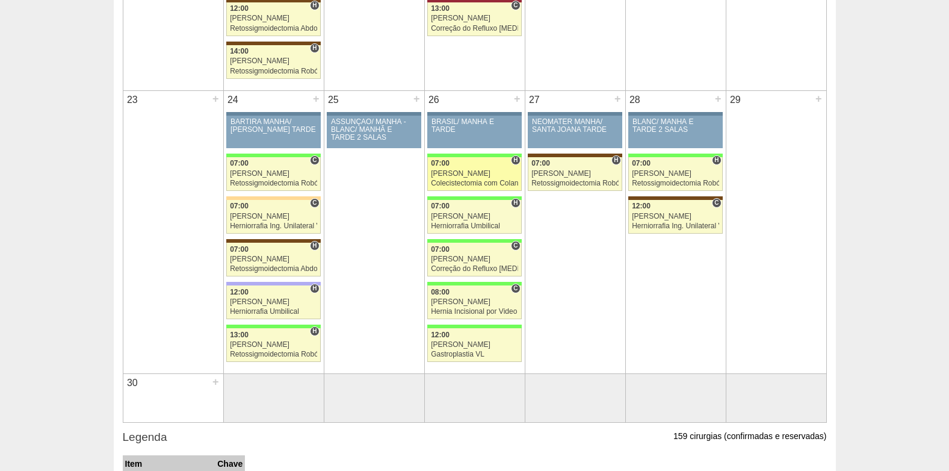
scroll to position [1203, 0]
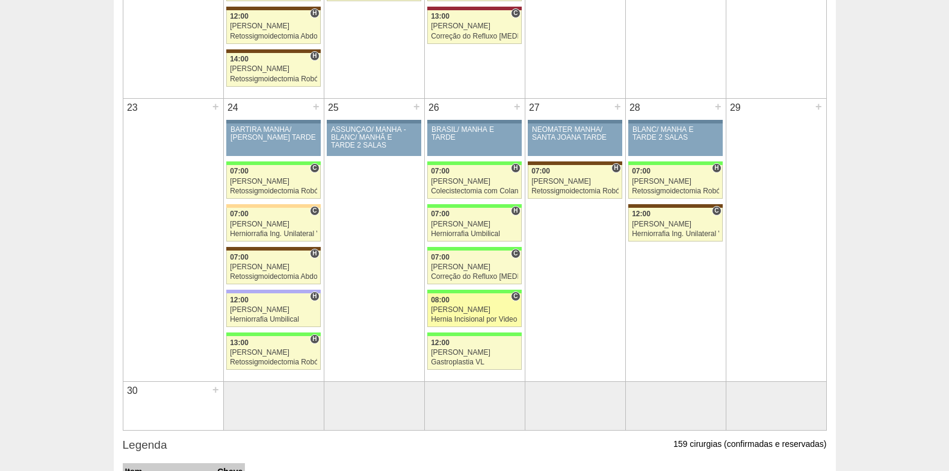
click at [462, 309] on div "[PERSON_NAME]" at bounding box center [474, 310] width 87 height 8
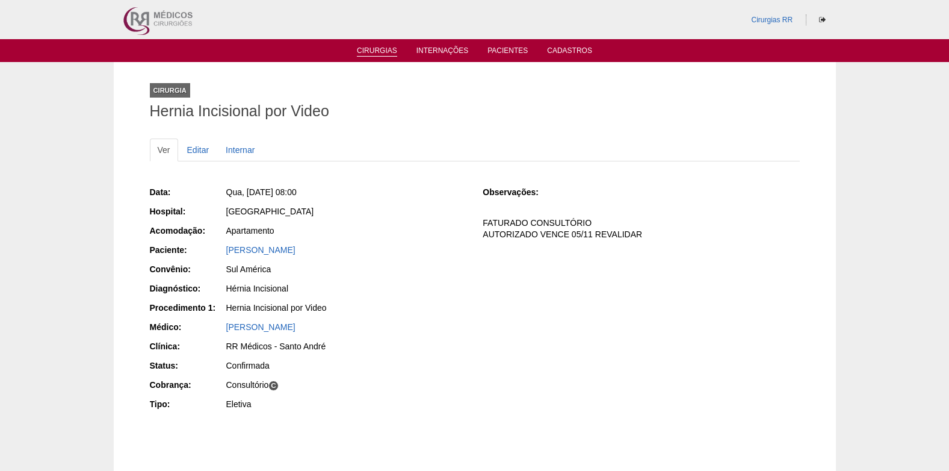
click at [382, 49] on link "Cirurgias" at bounding box center [377, 51] width 40 height 10
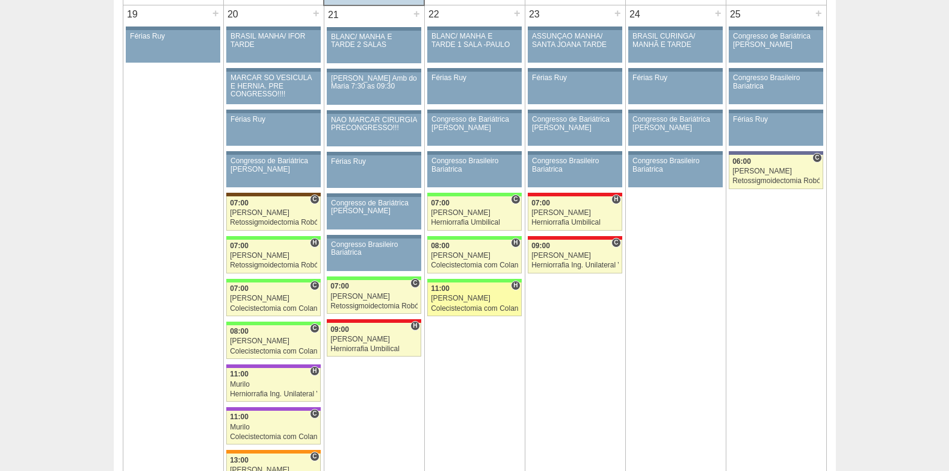
scroll to position [1865, 0]
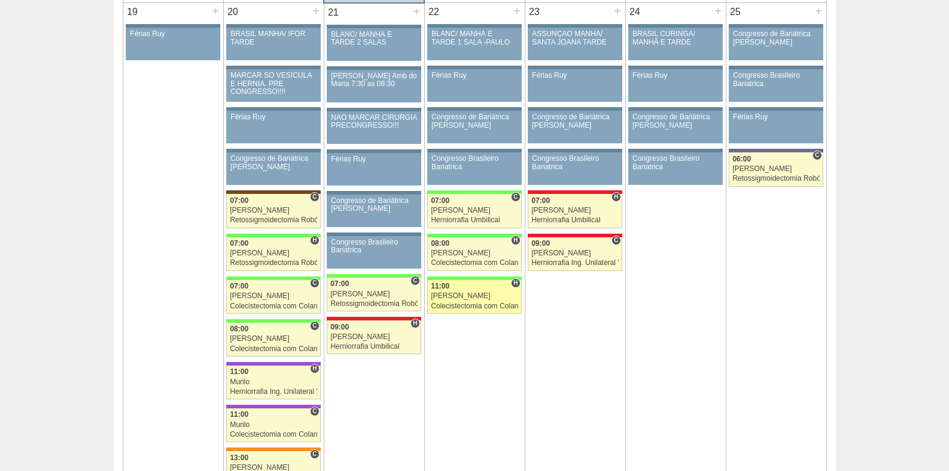
click at [462, 298] on div "Felipe Rossi" at bounding box center [474, 296] width 87 height 8
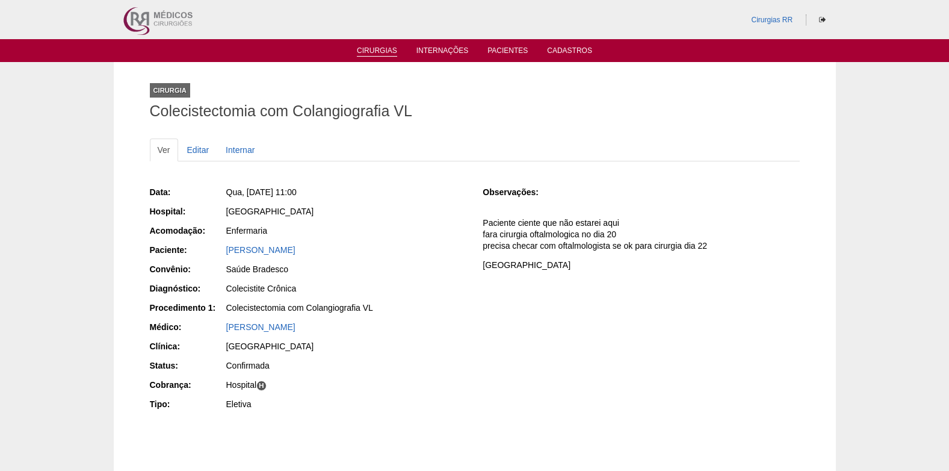
click at [372, 48] on link "Cirurgias" at bounding box center [377, 51] width 40 height 10
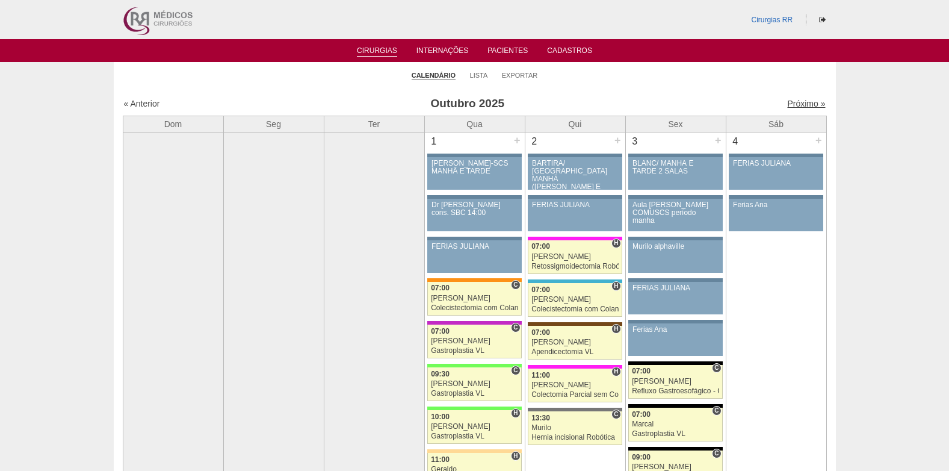
click at [797, 101] on link "Próximo »" at bounding box center [806, 104] width 38 height 10
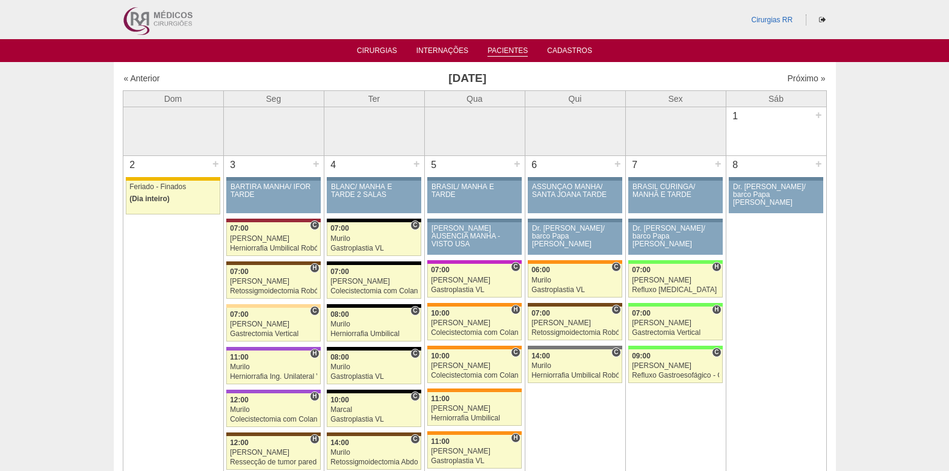
click at [505, 52] on link "Pacientes" at bounding box center [507, 51] width 40 height 10
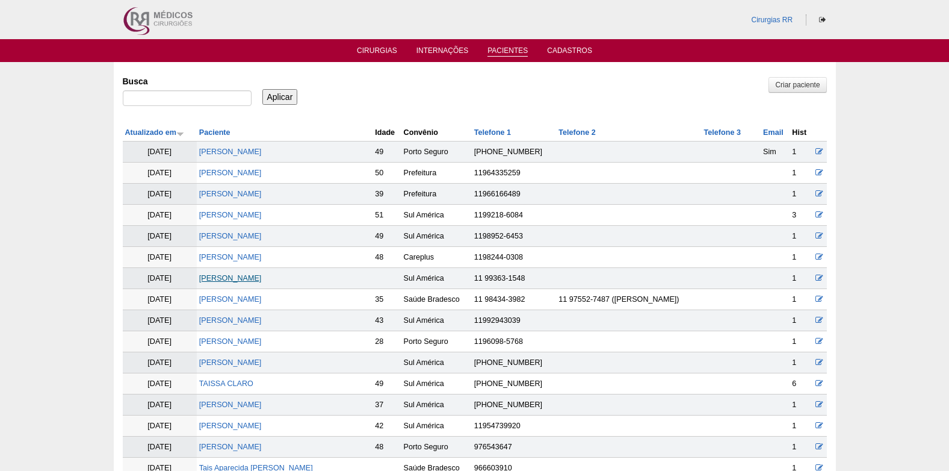
click at [242, 277] on link "[PERSON_NAME] [PERSON_NAME]" at bounding box center [230, 278] width 63 height 8
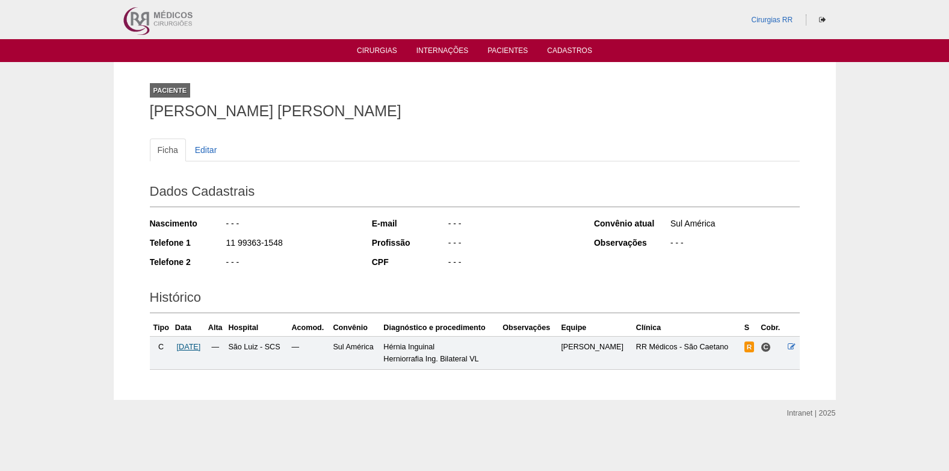
click at [190, 347] on span "[DATE]" at bounding box center [189, 346] width 24 height 8
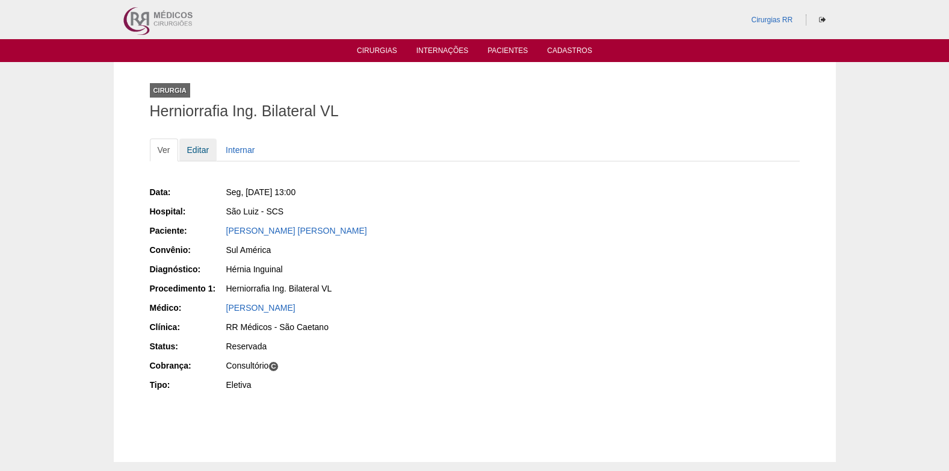
click at [196, 147] on link "Editar" at bounding box center [198, 149] width 38 height 23
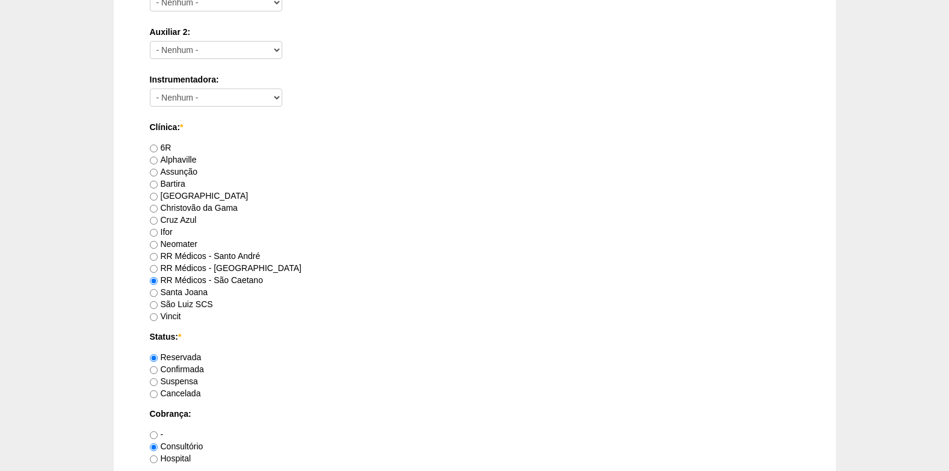
scroll to position [662, 0]
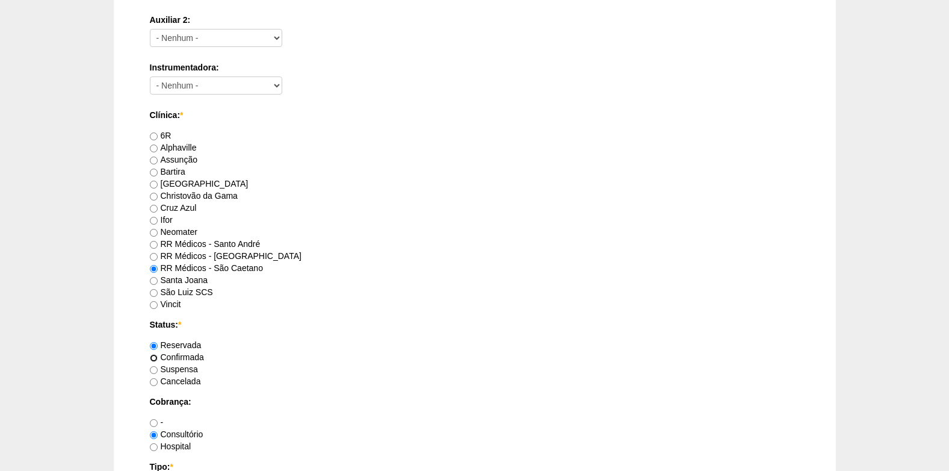
click at [155, 358] on input "Confirmada" at bounding box center [154, 358] width 8 height 8
radio input "true"
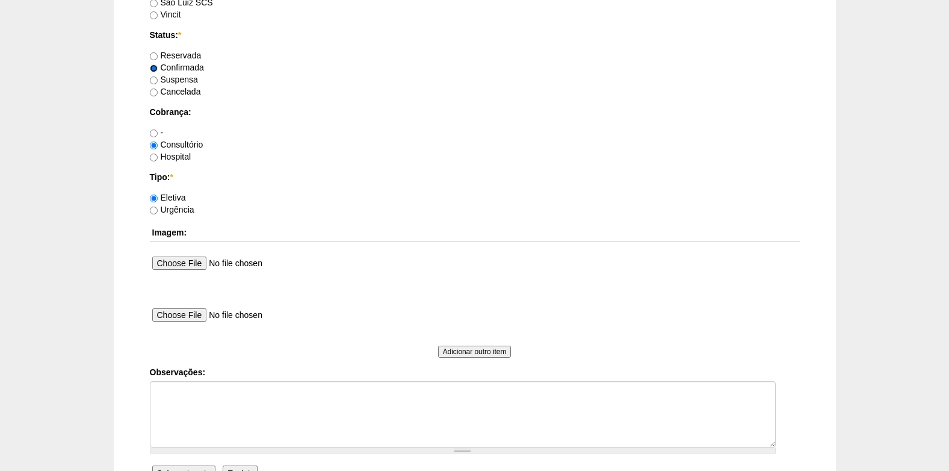
scroll to position [963, 0]
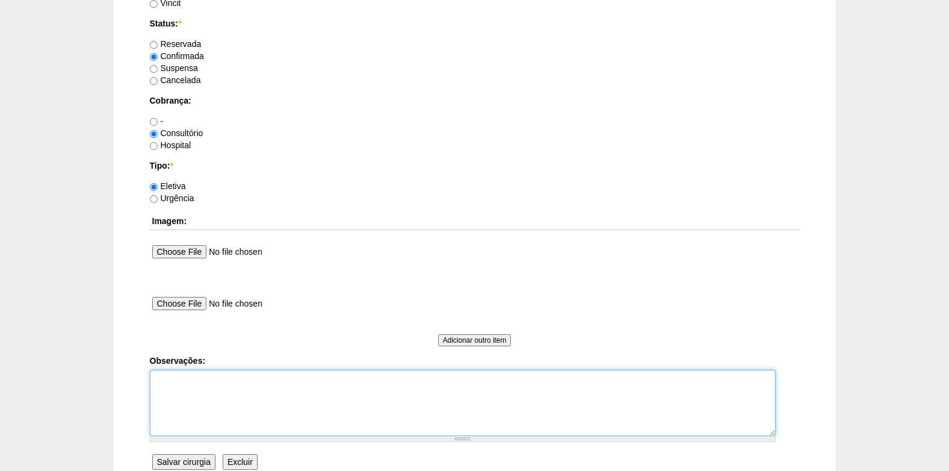
click at [220, 406] on textarea "Observações:" at bounding box center [463, 402] width 626 height 66
type textarea "c"
type textarea "COBRANÇA CONSULTÓRIO"
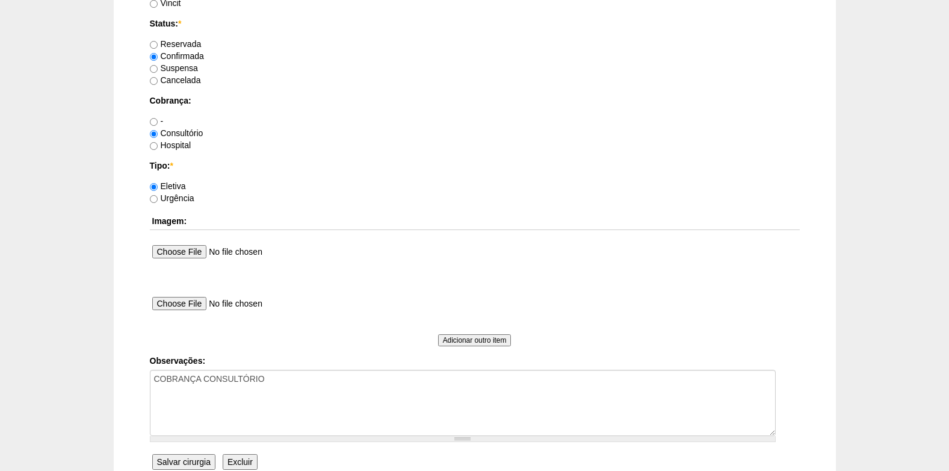
click at [205, 463] on input "Salvar cirurgia" at bounding box center [183, 462] width 63 height 16
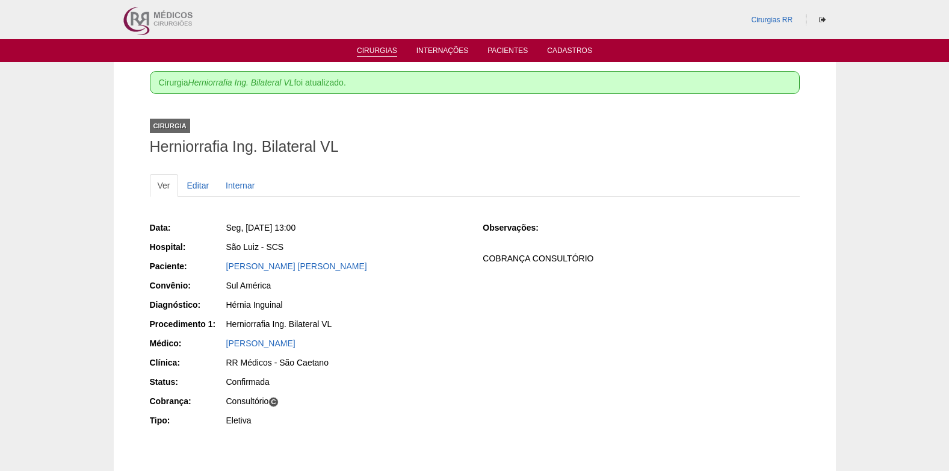
click at [382, 54] on link "Cirurgias" at bounding box center [377, 51] width 40 height 10
